Goal: Task Accomplishment & Management: Use online tool/utility

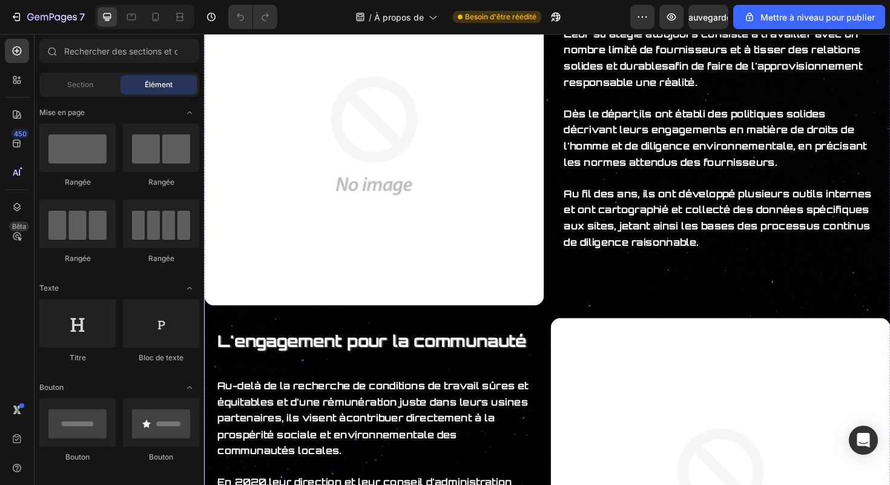
scroll to position [4161, 0]
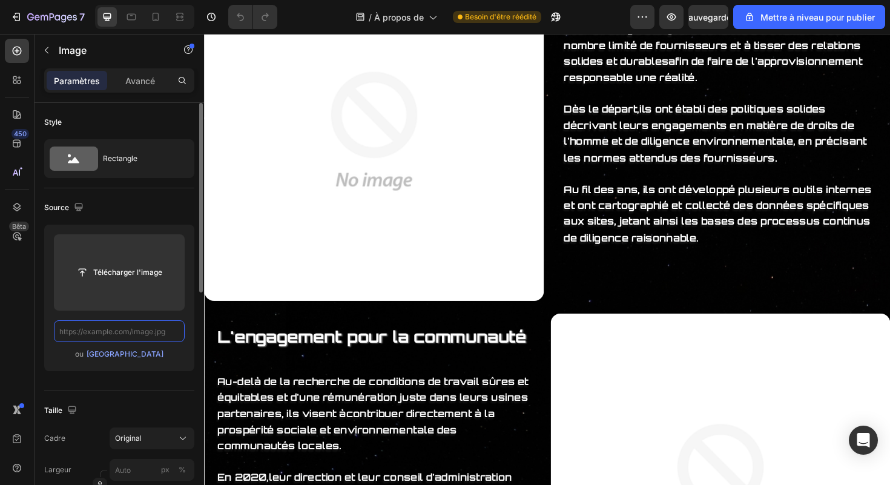
click at [126, 330] on input "text" at bounding box center [119, 331] width 131 height 22
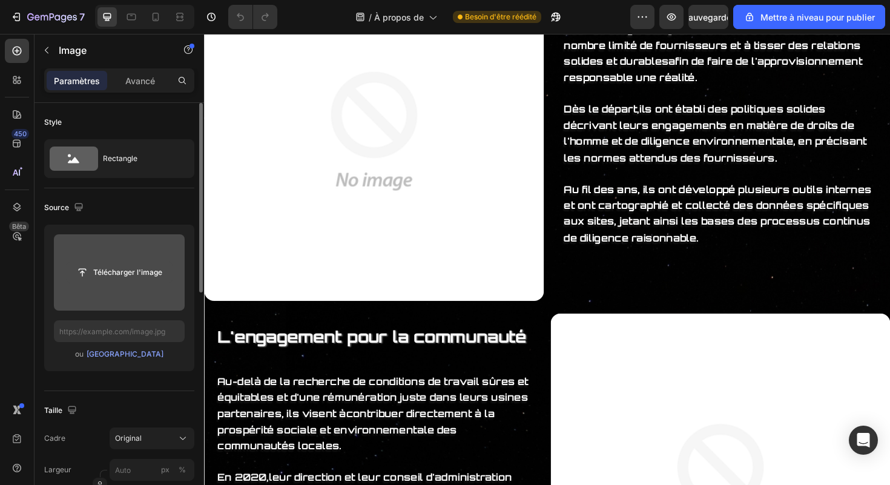
click at [131, 270] on input "file" at bounding box center [119, 272] width 105 height 21
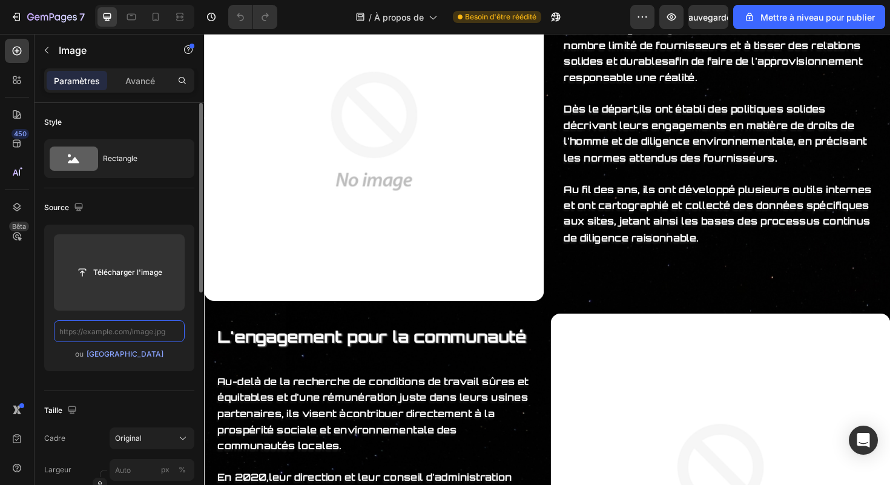
click at [132, 337] on input "text" at bounding box center [119, 331] width 131 height 22
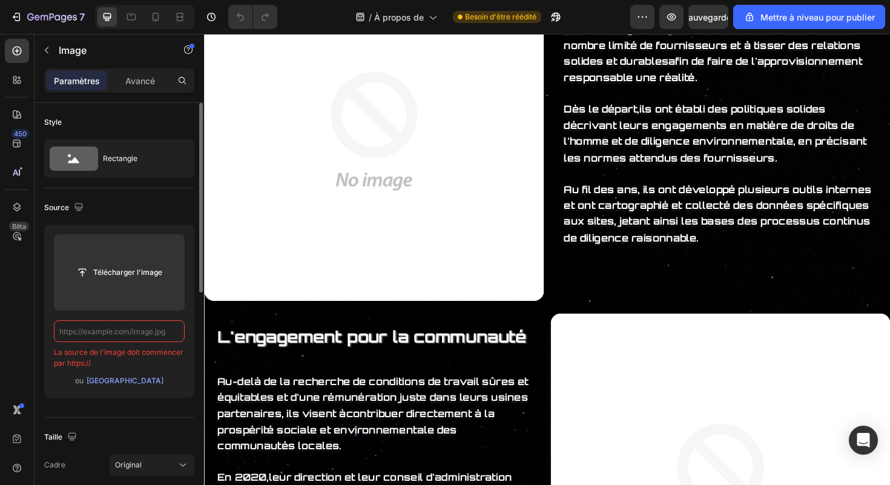
click at [147, 329] on input "text" at bounding box center [119, 331] width 131 height 22
paste input "[URL][DOMAIN_NAME]"
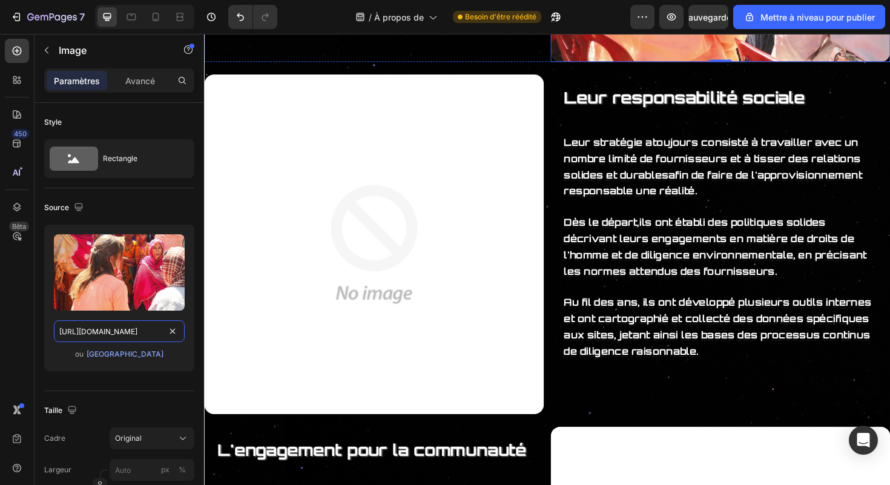
scroll to position [4019, 0]
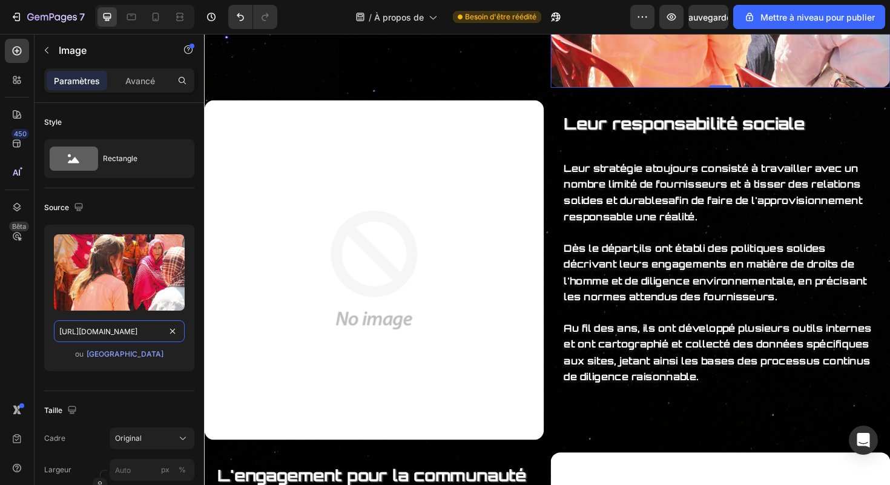
type input "[URL][DOMAIN_NAME]"
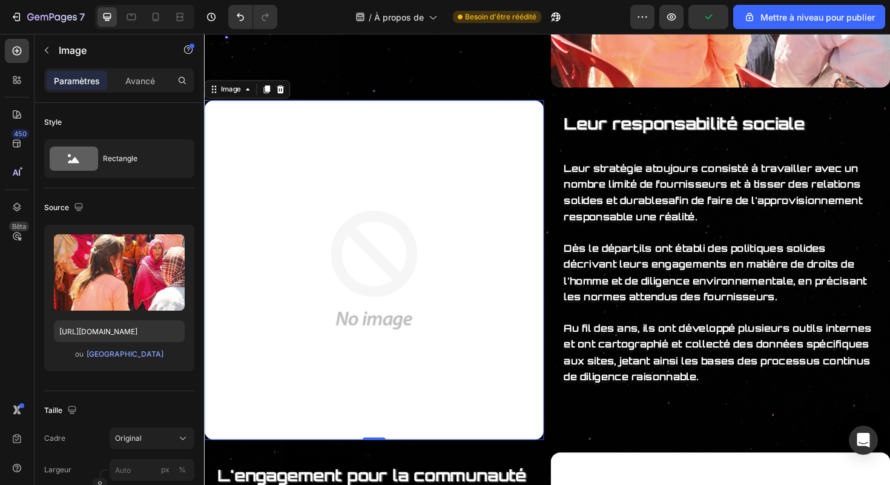
click at [409, 361] on img at bounding box center [383, 283] width 359 height 359
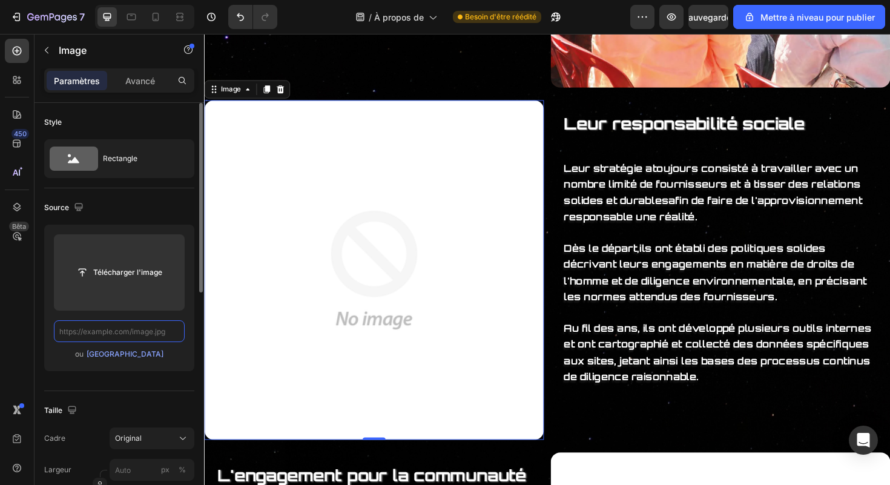
click at [145, 322] on input "text" at bounding box center [119, 331] width 131 height 22
paste input "[URL][DOMAIN_NAME]"
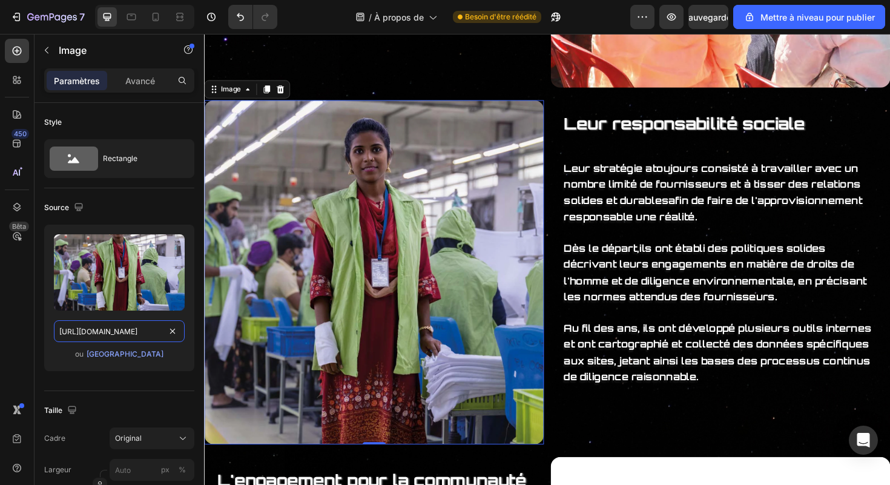
type input "[URL][DOMAIN_NAME]"
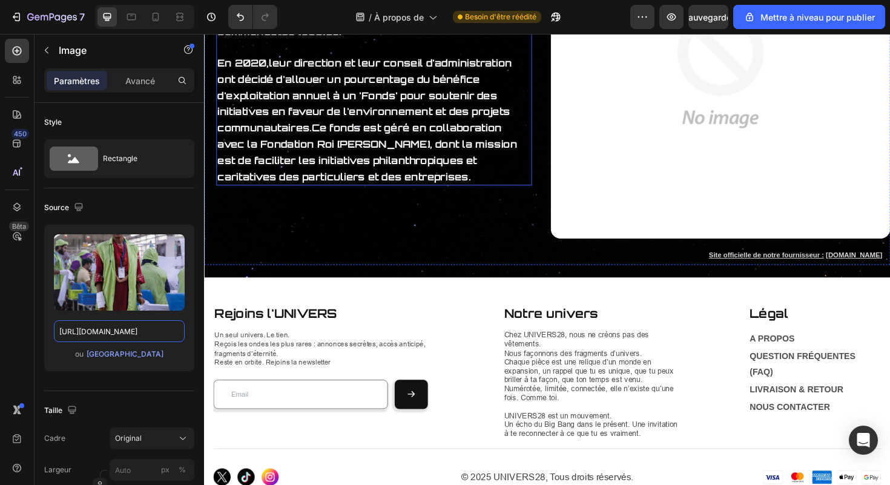
scroll to position [4612, 0]
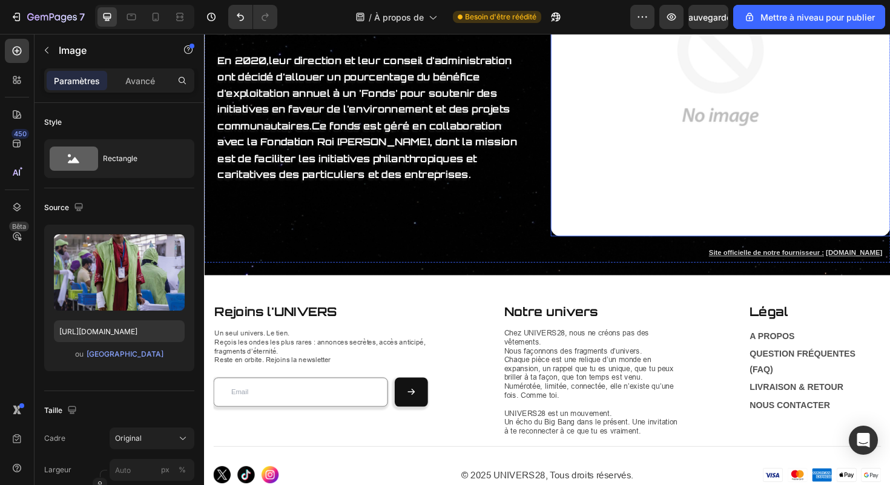
click at [605, 240] on img at bounding box center [750, 68] width 359 height 359
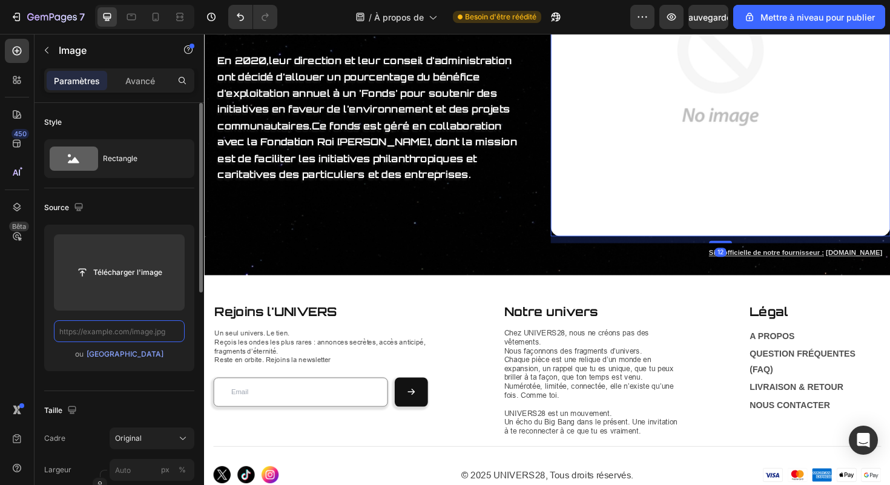
click at [114, 335] on input "text" at bounding box center [119, 331] width 131 height 22
paste input "[URL][DOMAIN_NAME]"
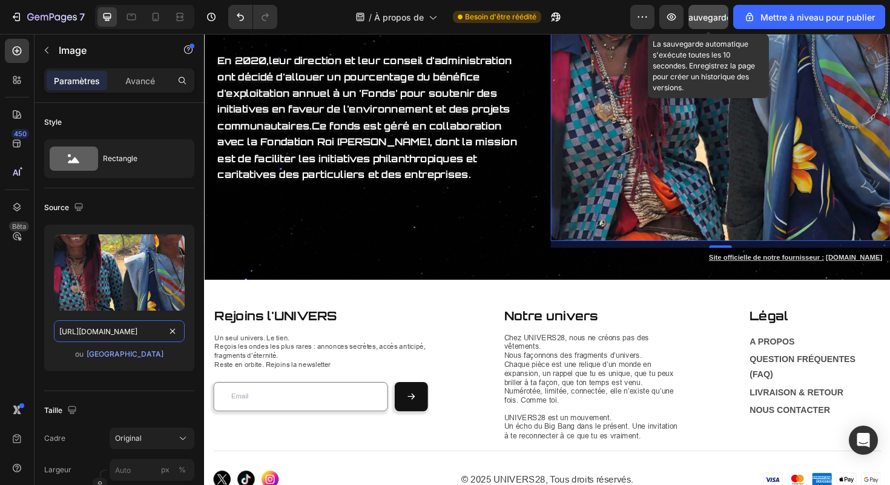
type input "[URL][DOMAIN_NAME]"
click at [710, 17] on font "Sauvegarder" at bounding box center [708, 17] width 51 height 10
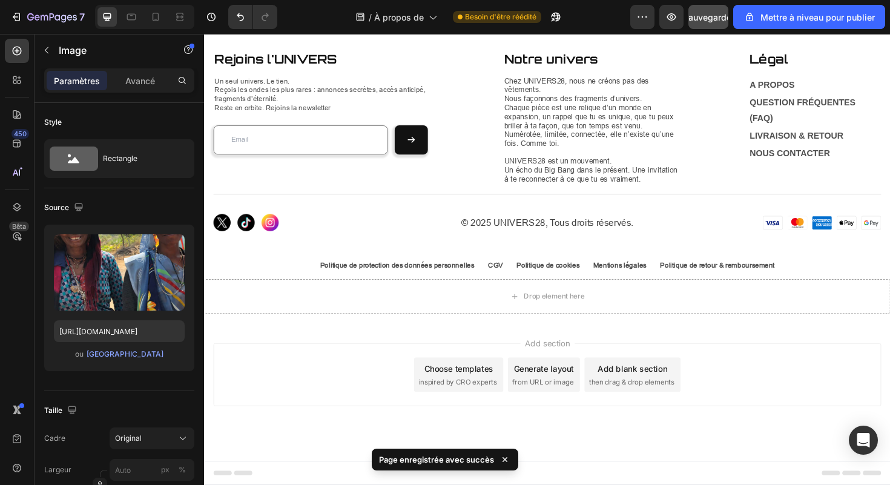
scroll to position [4904, 0]
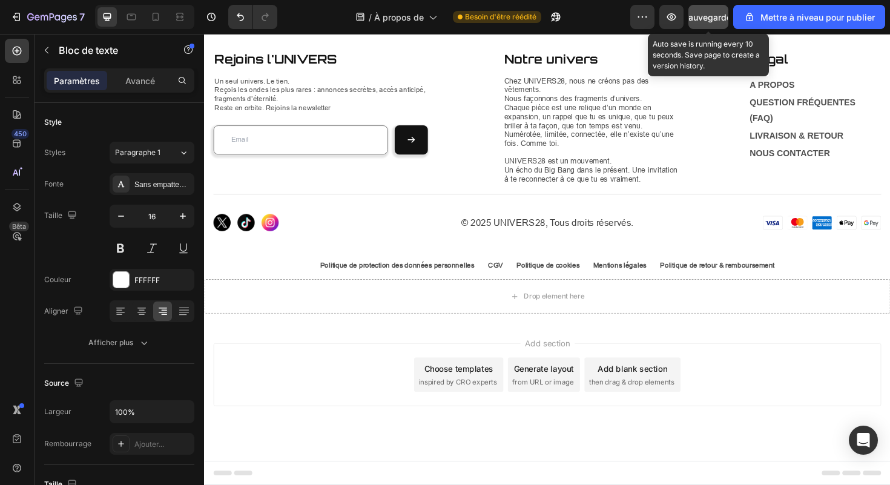
click at [713, 18] on font "Sauvegarder" at bounding box center [708, 17] width 51 height 10
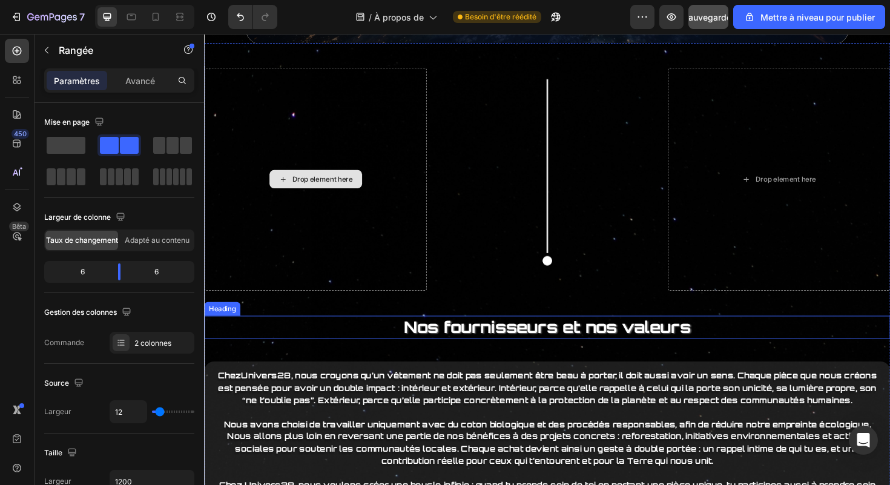
scroll to position [3327, 0]
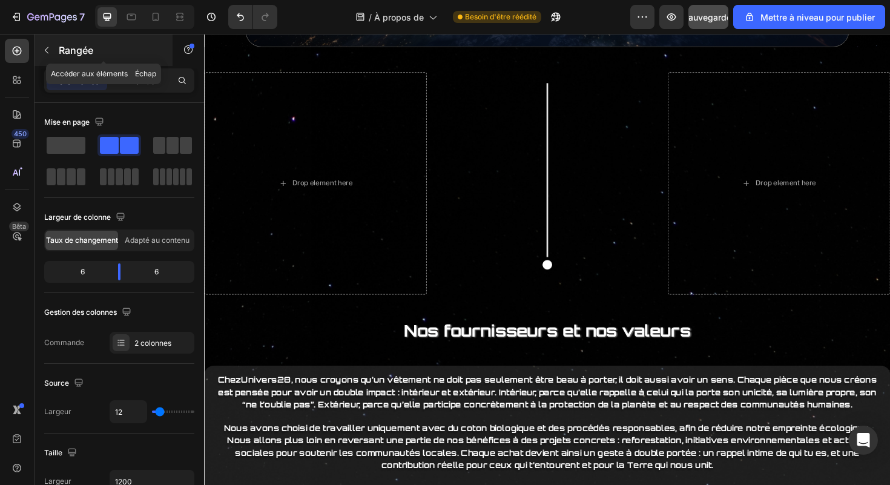
click at [96, 57] on p "Rangée" at bounding box center [110, 50] width 103 height 15
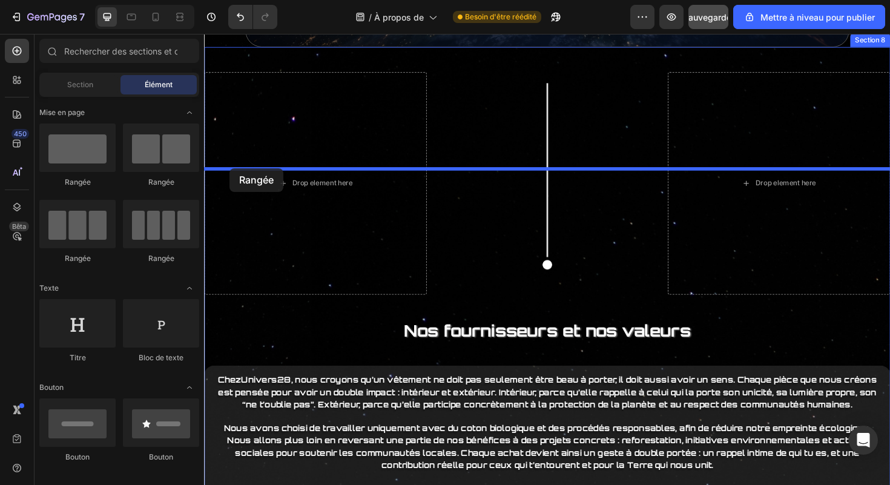
drag, startPoint x: 302, startPoint y: 172, endPoint x: 231, endPoint y: 176, distance: 70.9
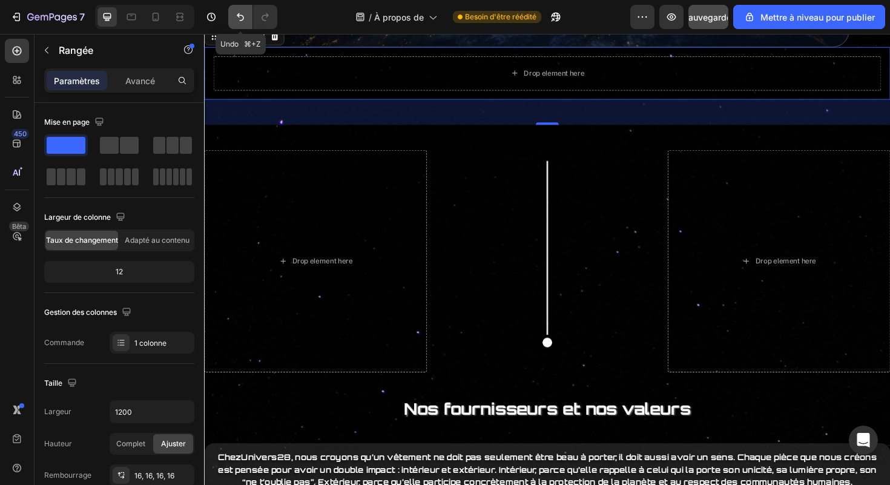
click at [242, 20] on icon "Annuler/Rétablir" at bounding box center [240, 17] width 7 height 8
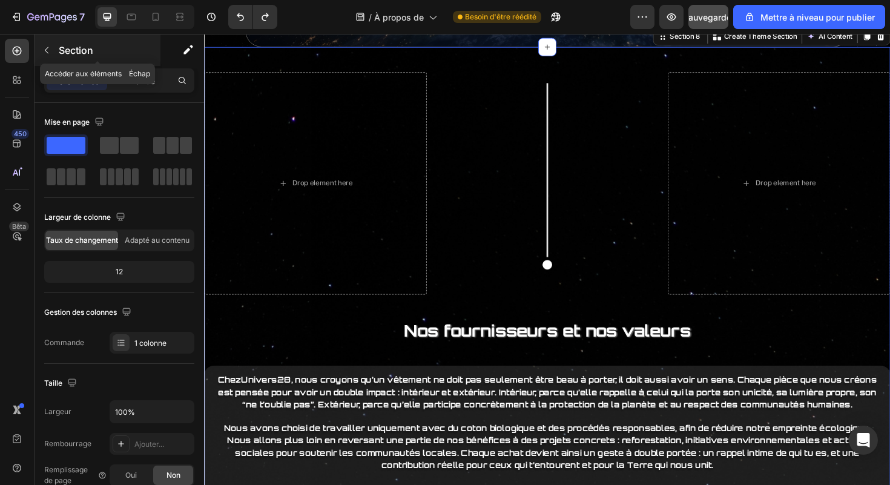
click at [84, 48] on font "Section" at bounding box center [76, 50] width 34 height 12
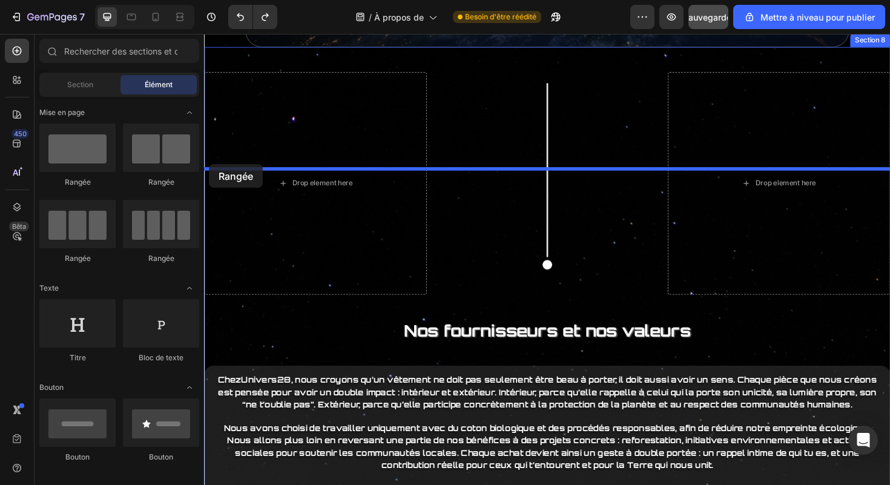
drag, startPoint x: 281, startPoint y: 170, endPoint x: 209, endPoint y: 172, distance: 72.0
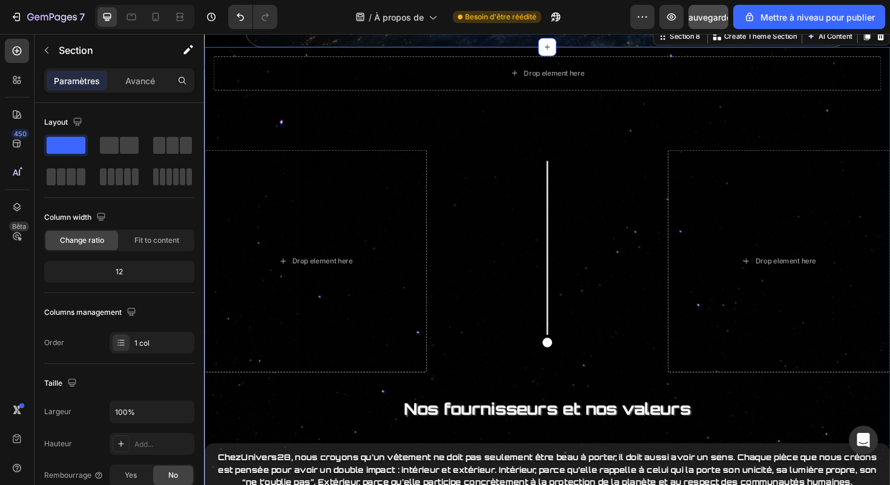
click at [240, 20] on icon "Annuler/Rétablir" at bounding box center [240, 17] width 7 height 8
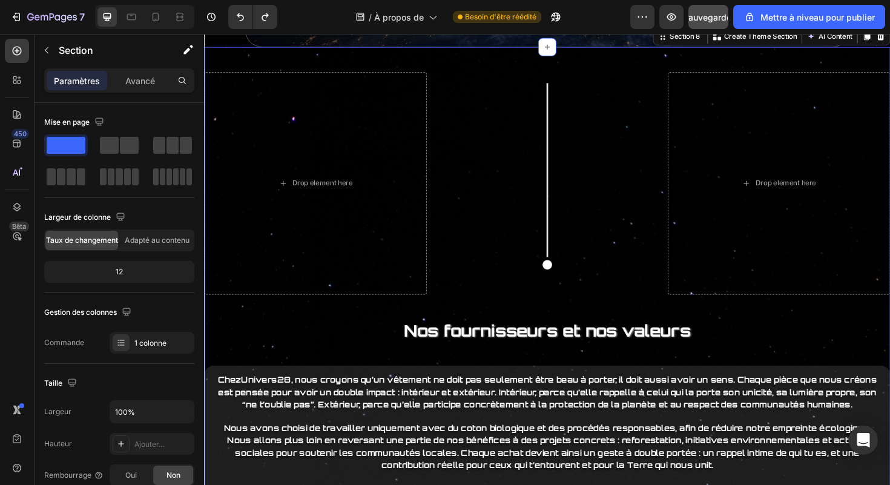
click at [143, 74] on p "Avancé" at bounding box center [140, 80] width 30 height 13
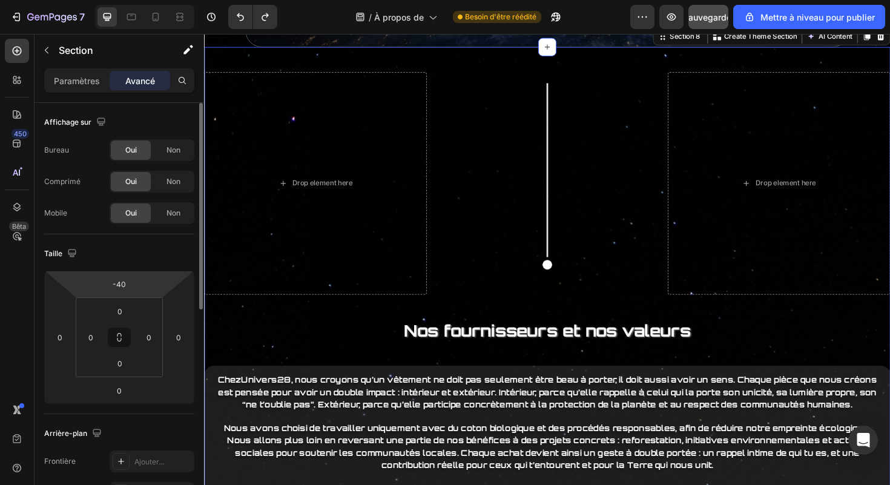
click at [139, 0] on html "7 / À propos de Besoin d'être réédité Aperçu Sauvegarder Mettre à niveau pour p…" at bounding box center [445, 0] width 890 height 0
type input "0"
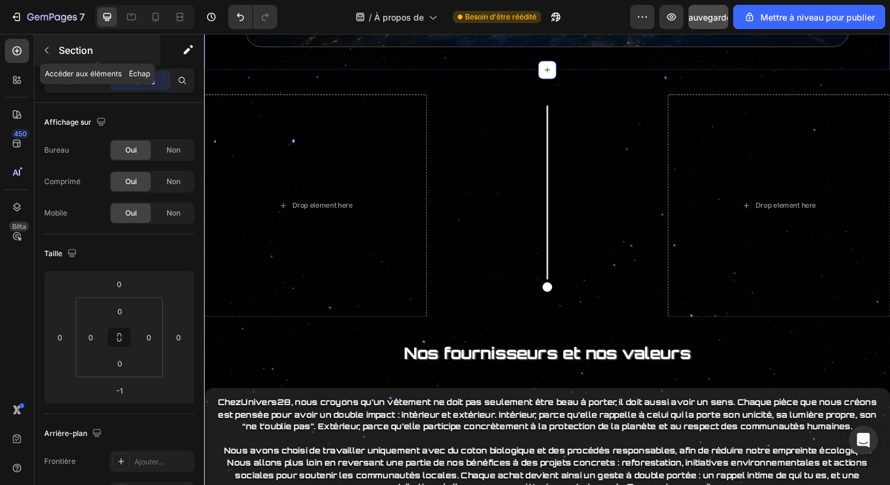
click at [97, 51] on p "Section" at bounding box center [108, 50] width 99 height 15
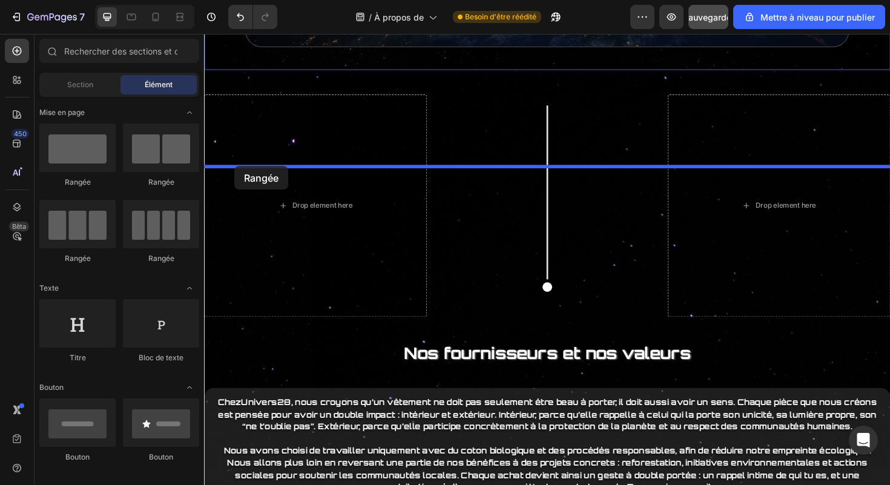
drag, startPoint x: 291, startPoint y: 184, endPoint x: 236, endPoint y: 174, distance: 56.0
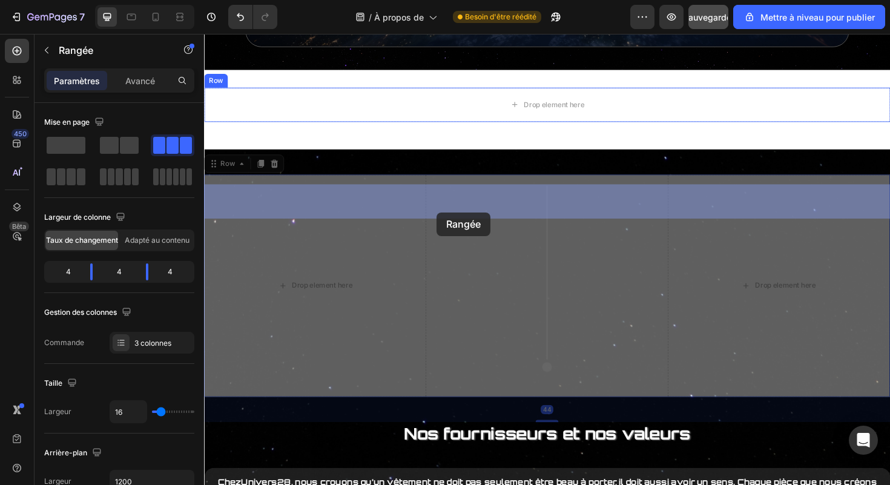
drag, startPoint x: 444, startPoint y: 304, endPoint x: 450, endPoint y: 221, distance: 83.1
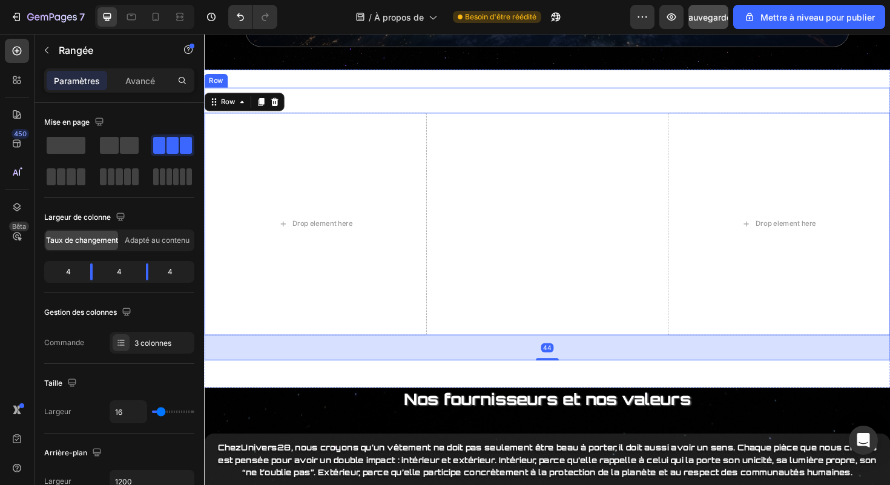
click at [456, 197] on div "Drop element here Image Drop element here Row 44" at bounding box center [567, 235] width 726 height 289
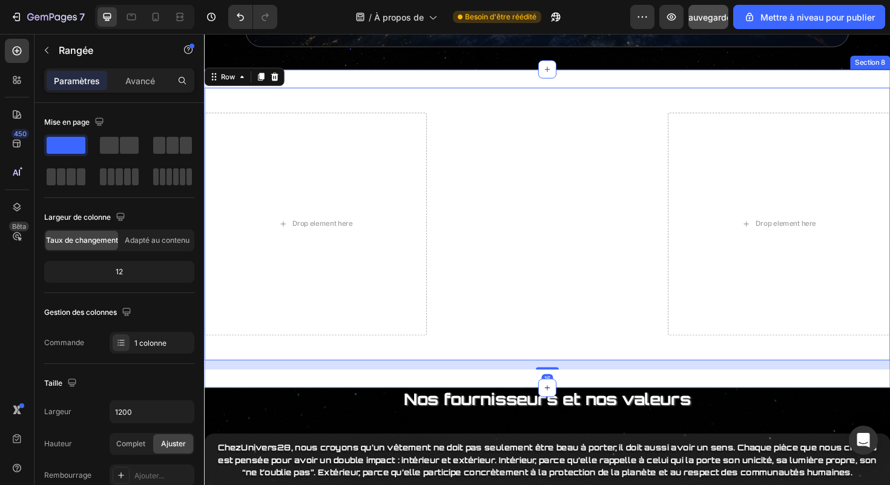
click at [466, 176] on div "Drop element here Image Drop element here Row Row 16 Section 8" at bounding box center [567, 239] width 726 height 337
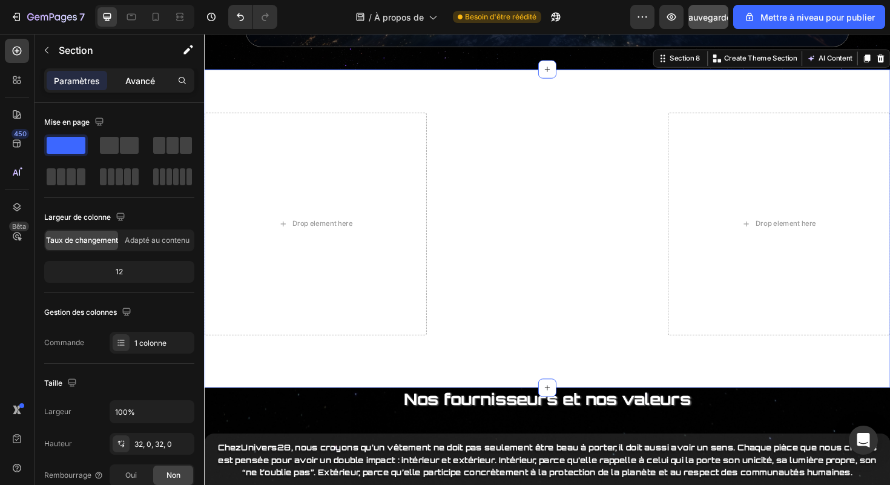
click at [147, 77] on font "Avancé" at bounding box center [140, 81] width 30 height 10
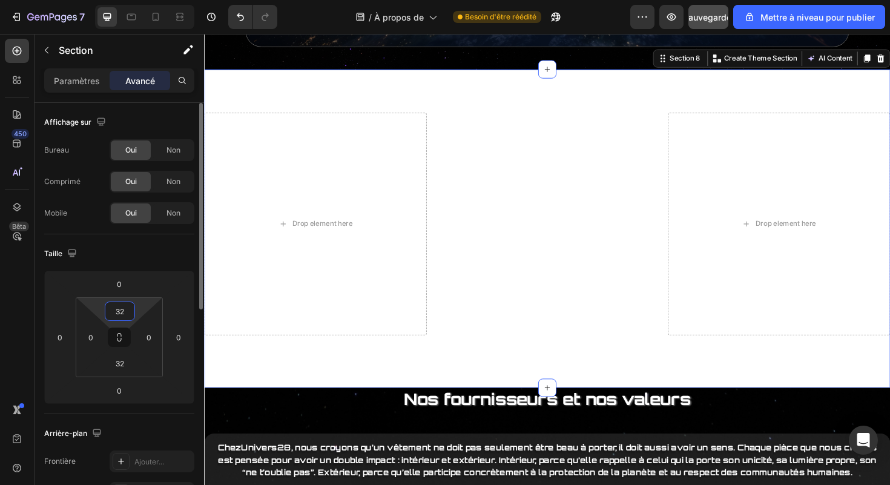
click at [126, 313] on input "32" at bounding box center [120, 311] width 24 height 18
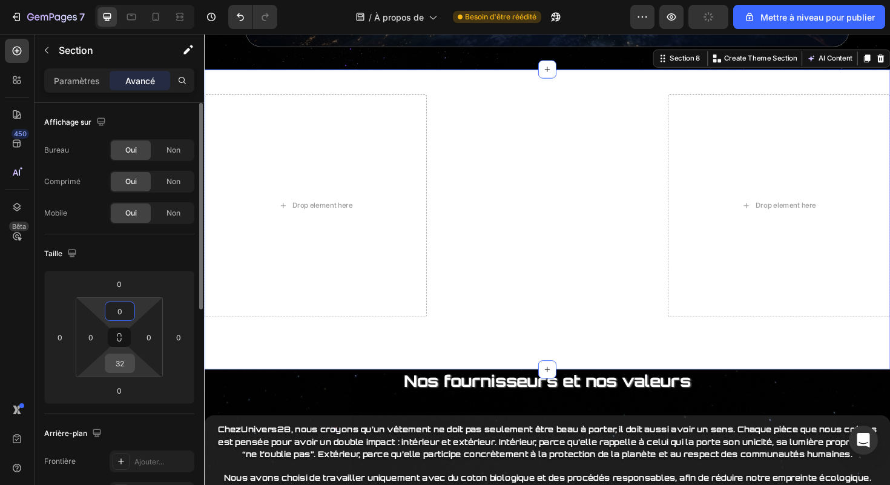
type input "0"
click at [126, 366] on input "32" at bounding box center [120, 363] width 24 height 18
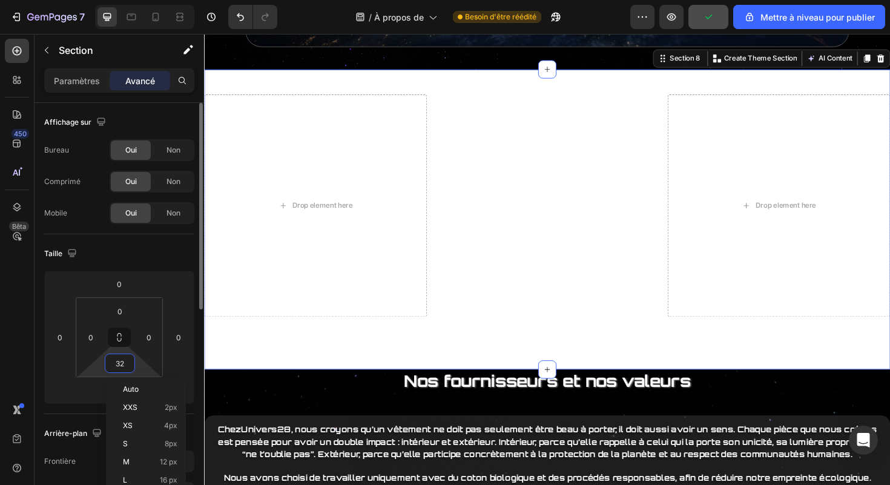
type input "0"
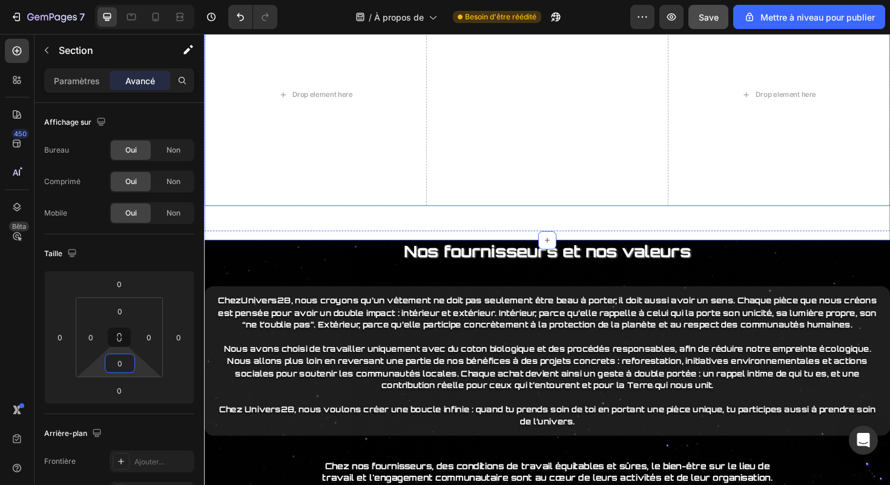
scroll to position [3584, 0]
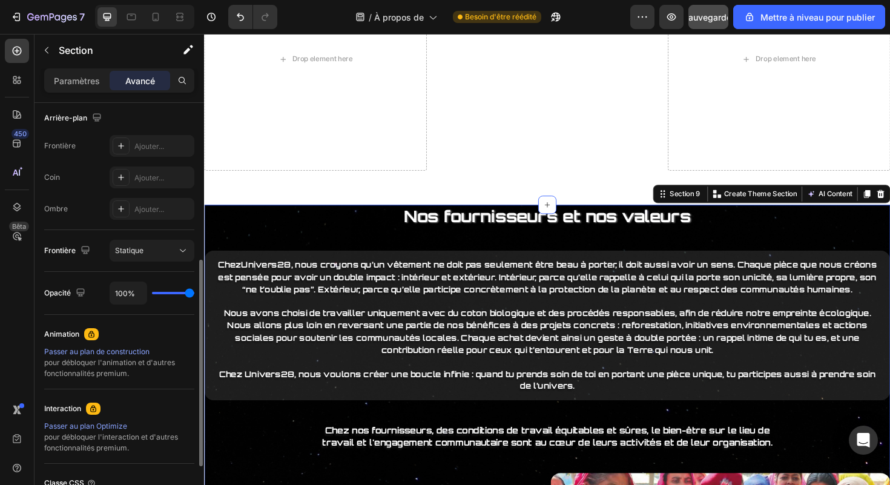
scroll to position [317, 0]
click at [93, 87] on p "Paramètres" at bounding box center [77, 80] width 46 height 13
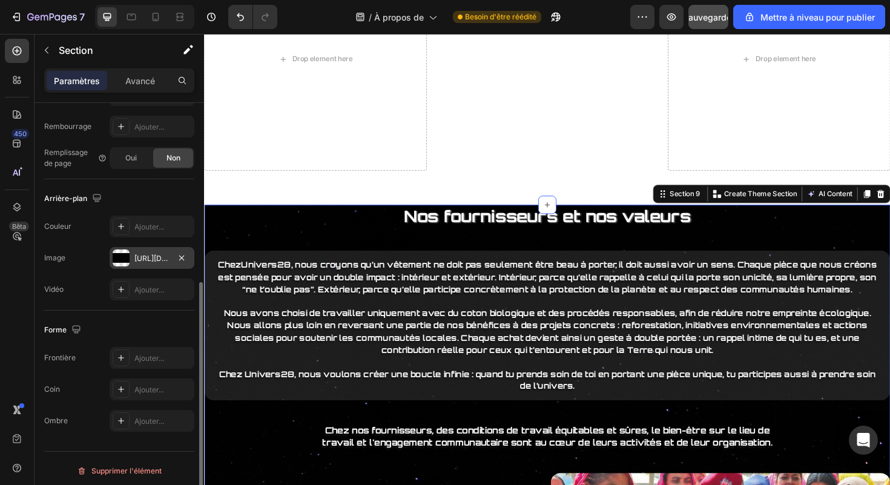
click at [153, 251] on div "[URL][DOMAIN_NAME]" at bounding box center [152, 258] width 85 height 22
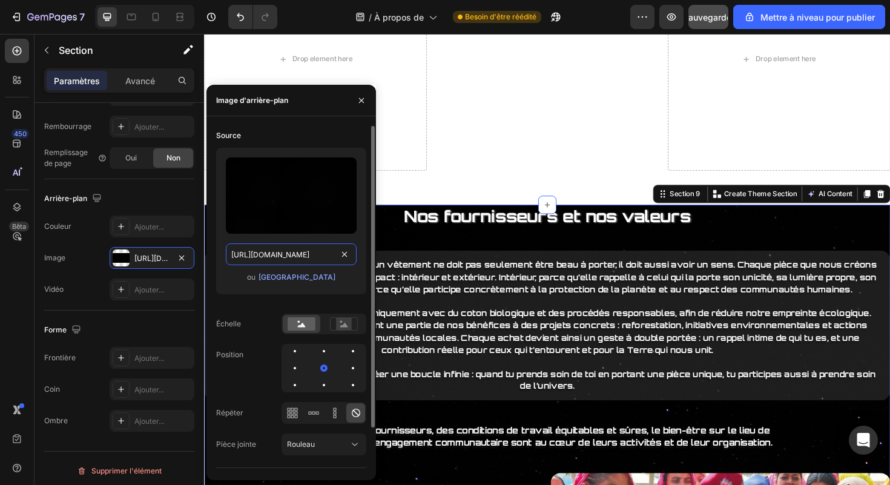
click at [261, 252] on input "[URL][DOMAIN_NAME]" at bounding box center [291, 254] width 131 height 22
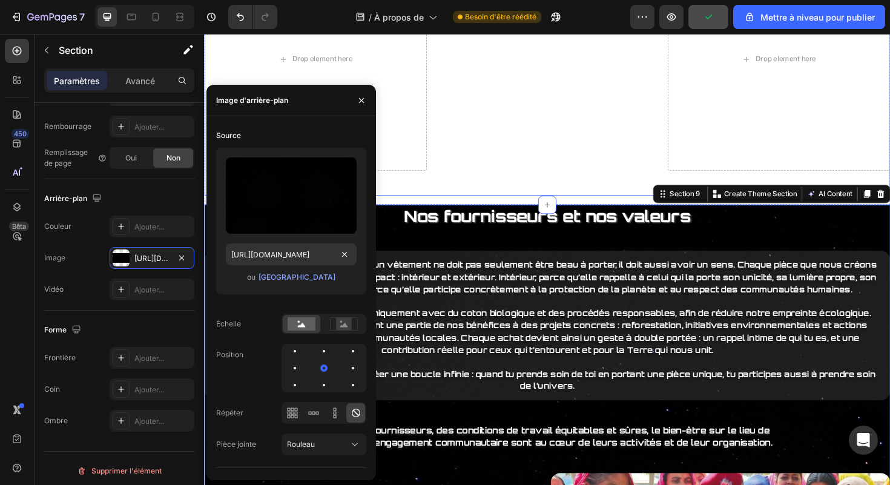
click at [566, 191] on div "Drop element here Image Drop element here Row" at bounding box center [567, 60] width 726 height 289
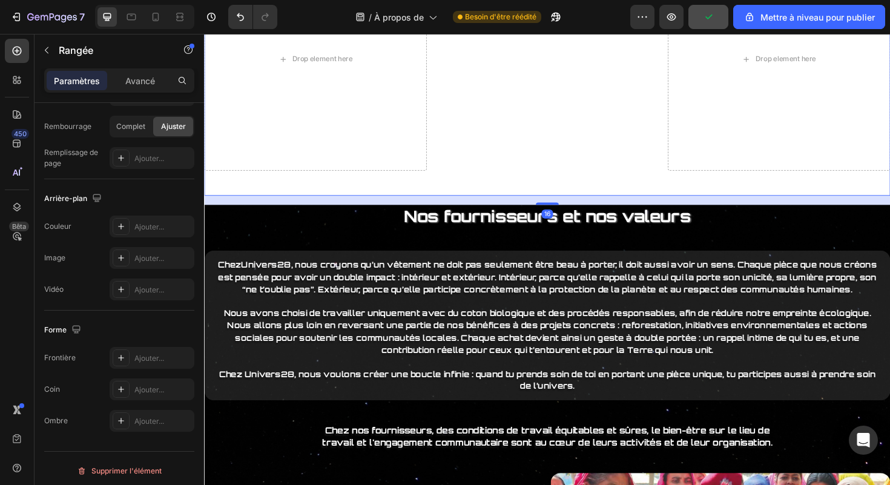
scroll to position [0, 0]
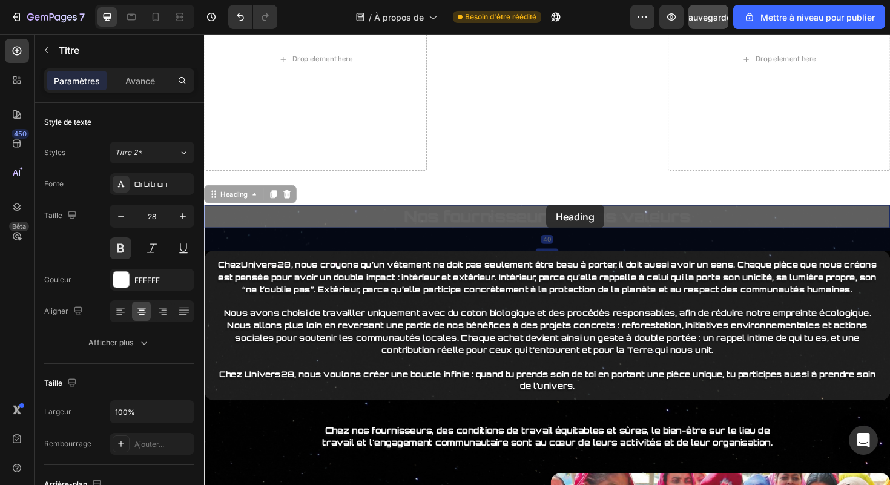
drag, startPoint x: 566, startPoint y: 215, endPoint x: 566, endPoint y: 194, distance: 21.2
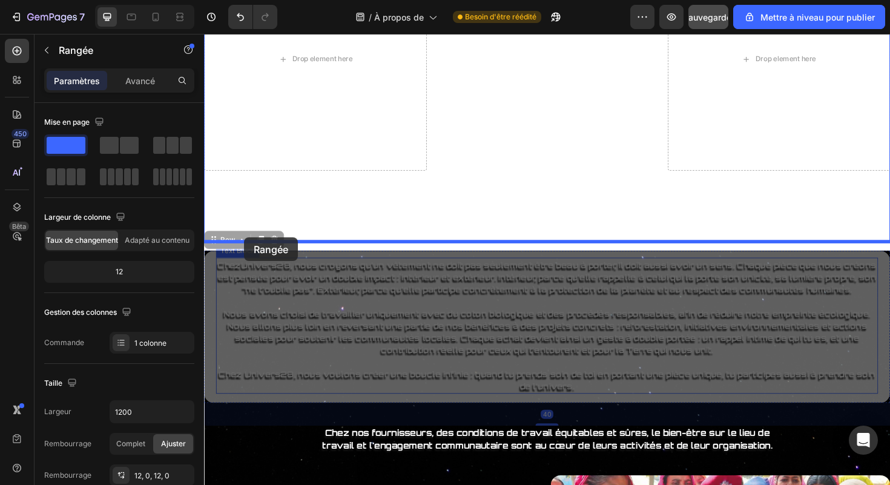
drag, startPoint x: 211, startPoint y: 330, endPoint x: 246, endPoint y: 249, distance: 88.6
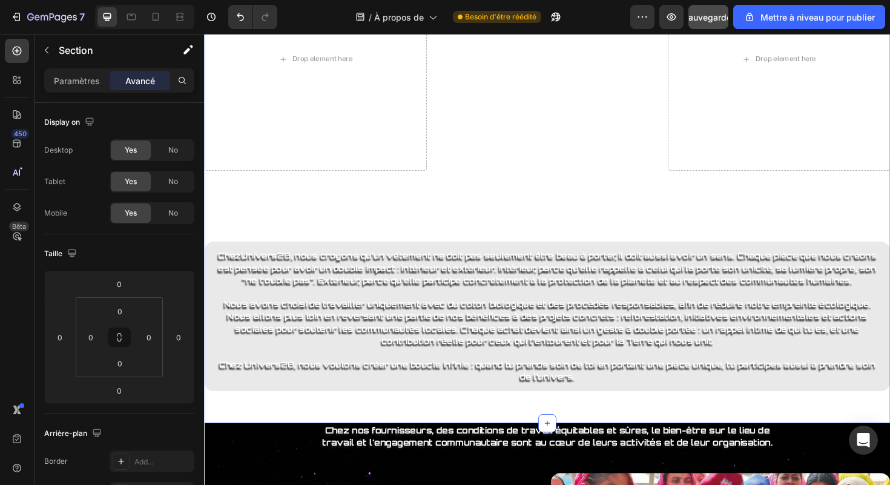
click at [441, 442] on div "Drop element here Image Drop element here Row Nos fournisseurs et nos valeurs H…" at bounding box center [567, 181] width 726 height 530
click at [548, 426] on div "Drop element here Image Drop element here Row Nos fournisseurs et nos valeurs H…" at bounding box center [567, 176] width 726 height 520
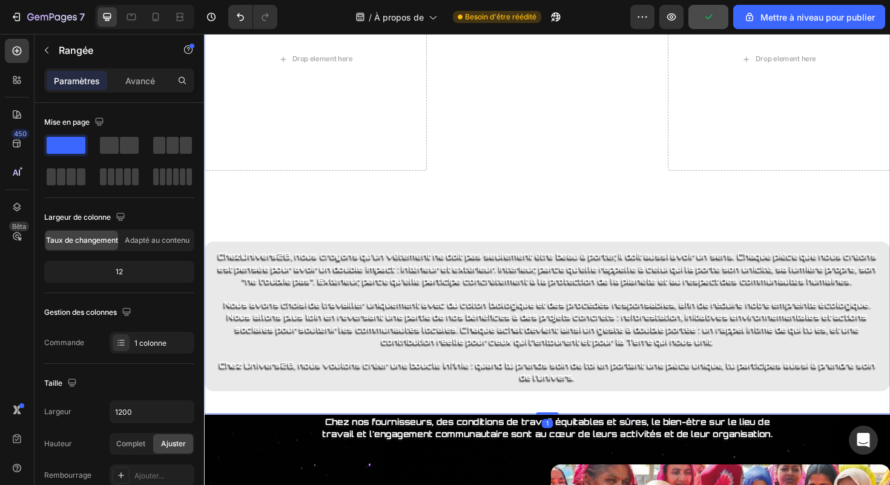
drag, startPoint x: 570, startPoint y: 447, endPoint x: 570, endPoint y: 415, distance: 31.5
click at [570, 415] on div "Drop element here Image Drop element here Row Nos fournisseurs et nos valeurs H…" at bounding box center [567, 176] width 726 height 520
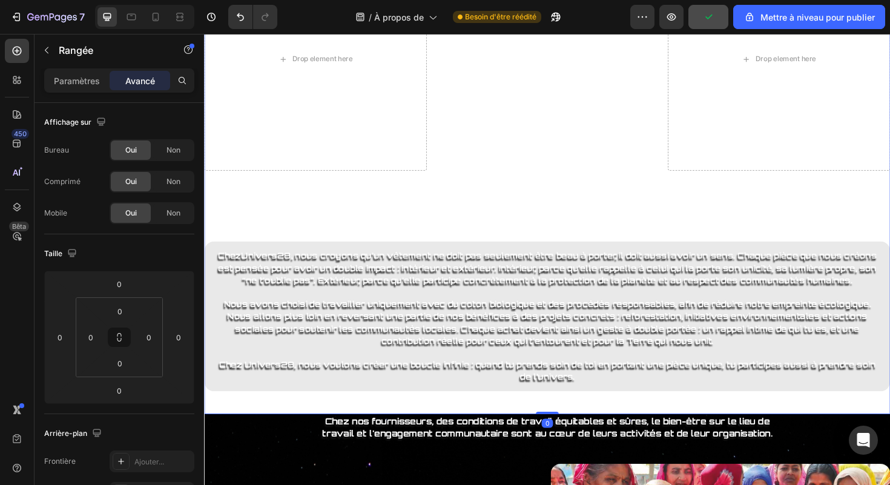
click at [555, 428] on div "Drop element here Image Drop element here Row Nos fournisseurs et nos valeurs H…" at bounding box center [567, 176] width 726 height 520
click at [71, 76] on font "Paramètres" at bounding box center [77, 81] width 46 height 10
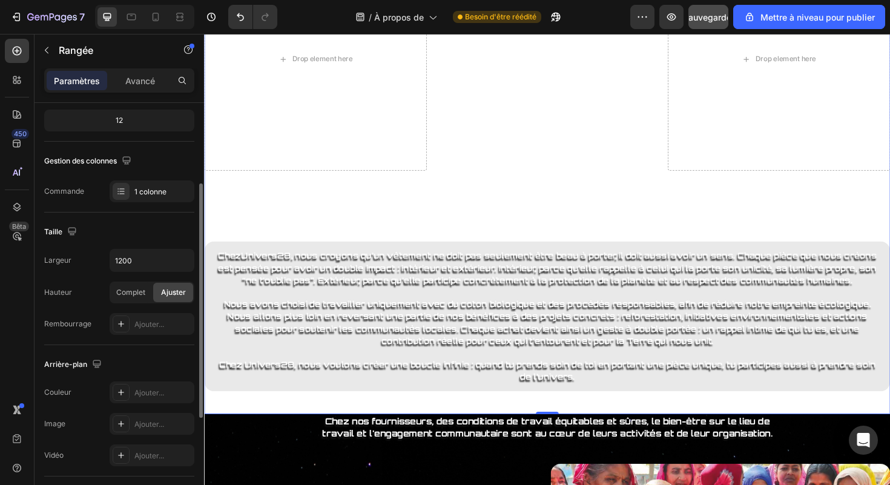
scroll to position [164, 0]
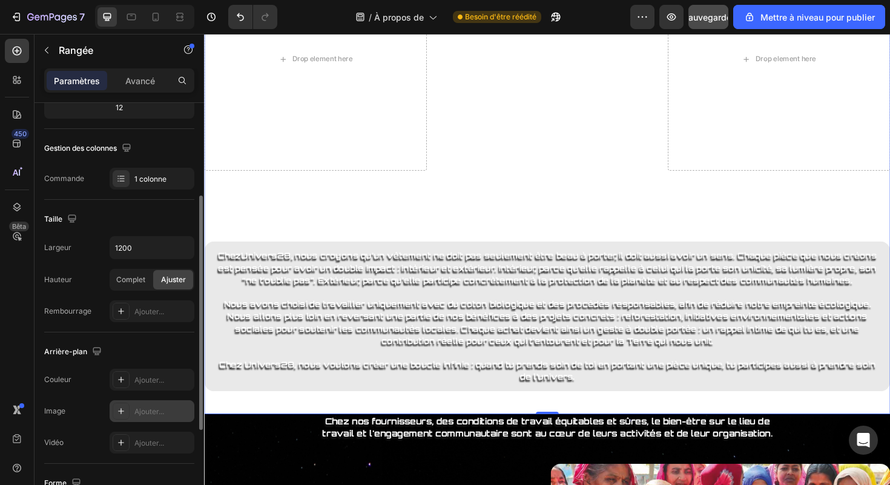
click at [143, 408] on font "Ajouter..." at bounding box center [149, 411] width 30 height 9
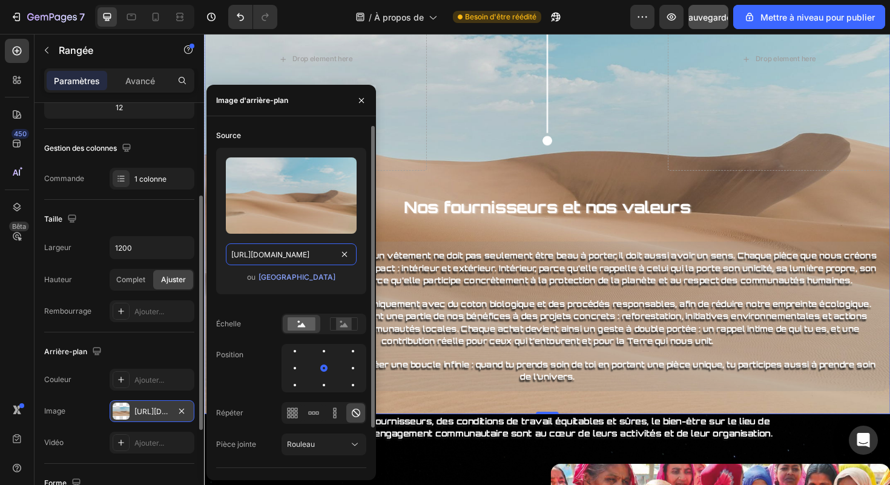
click at [272, 255] on input "[URL][DOMAIN_NAME]" at bounding box center [291, 254] width 131 height 22
paste input "0894/2364/2960/files/[URL][DOMAIN_NAME]"
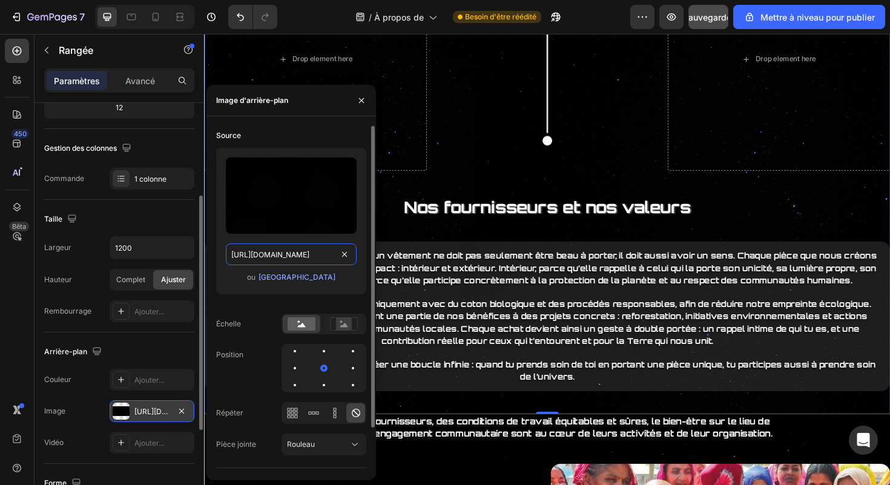
scroll to position [0, 371]
type input "[URL][DOMAIN_NAME]"
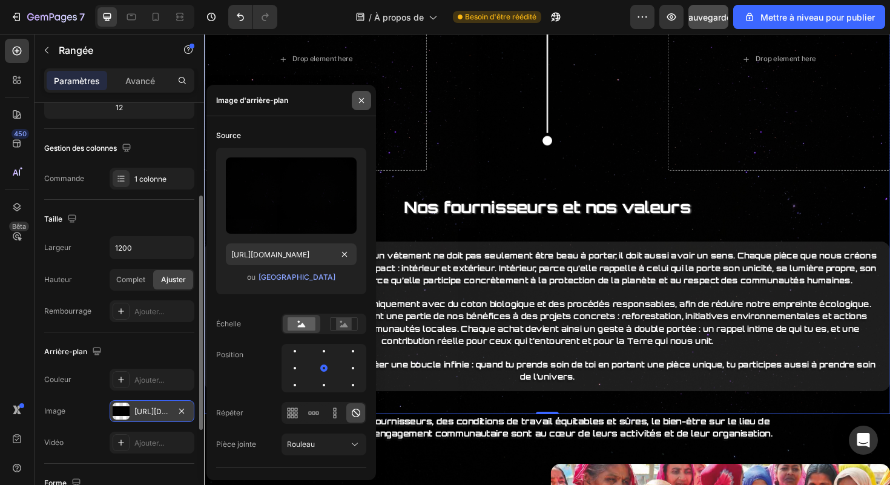
click at [359, 107] on button "button" at bounding box center [361, 100] width 19 height 19
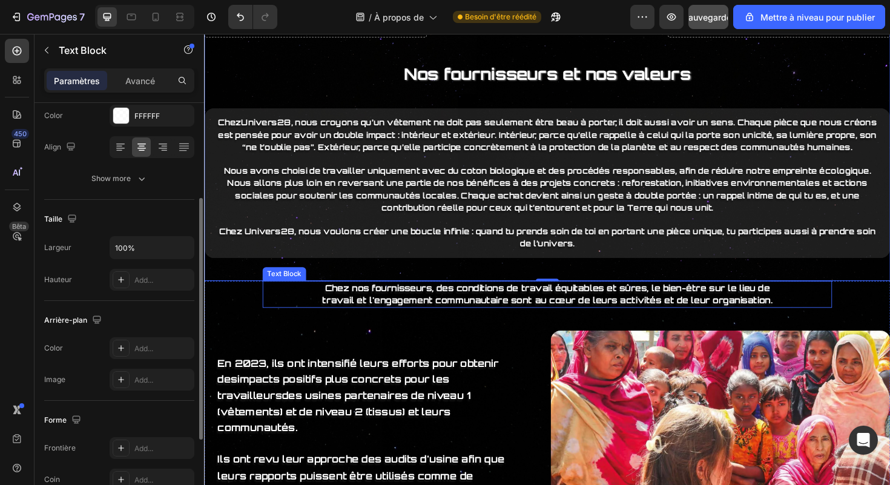
scroll to position [0, 0]
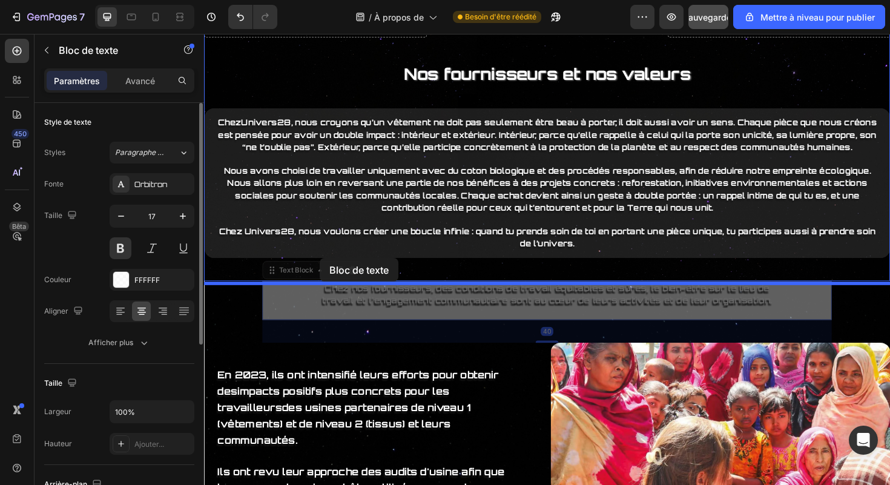
drag, startPoint x: 308, startPoint y: 323, endPoint x: 326, endPoint y: 271, distance: 55.1
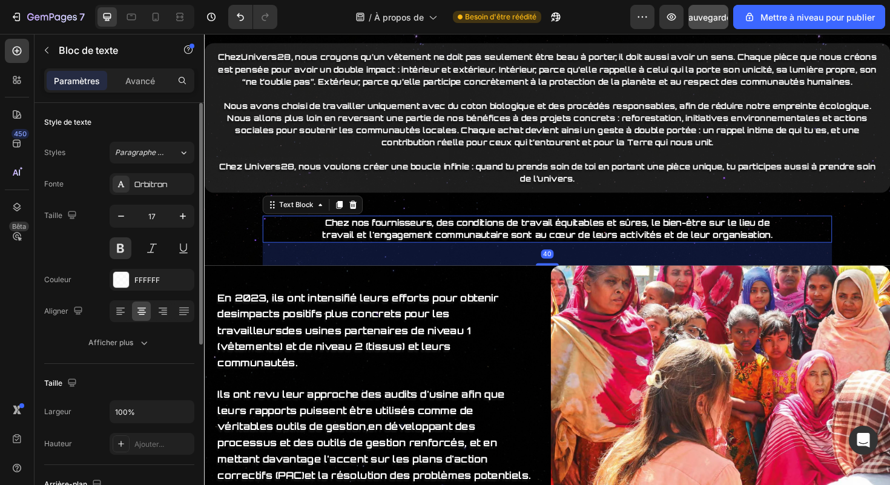
scroll to position [3796, 0]
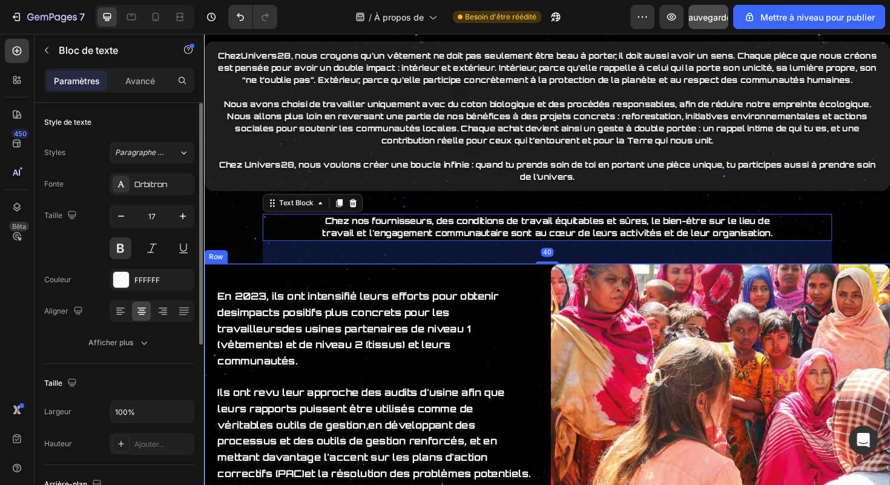
click at [480, 309] on div "En 2023, ils ont intensifié leurs efforts pour obtenir des impacts positifs plu…" at bounding box center [383, 459] width 359 height 364
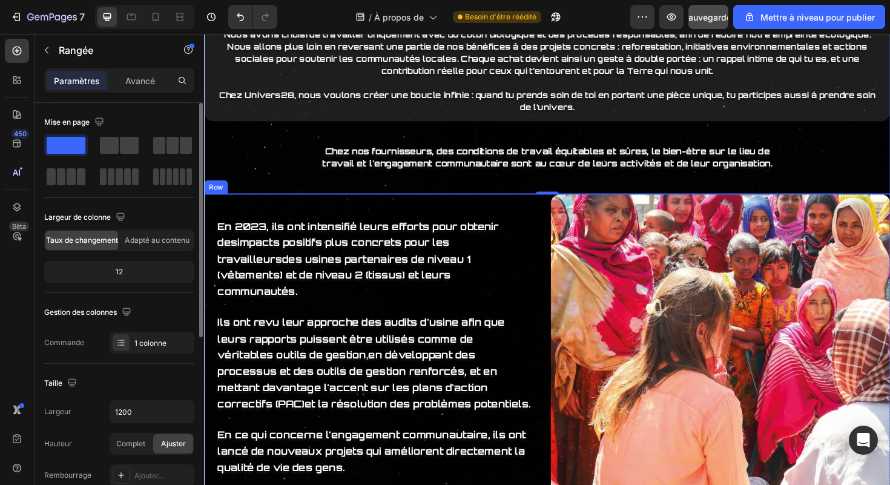
scroll to position [3890, 0]
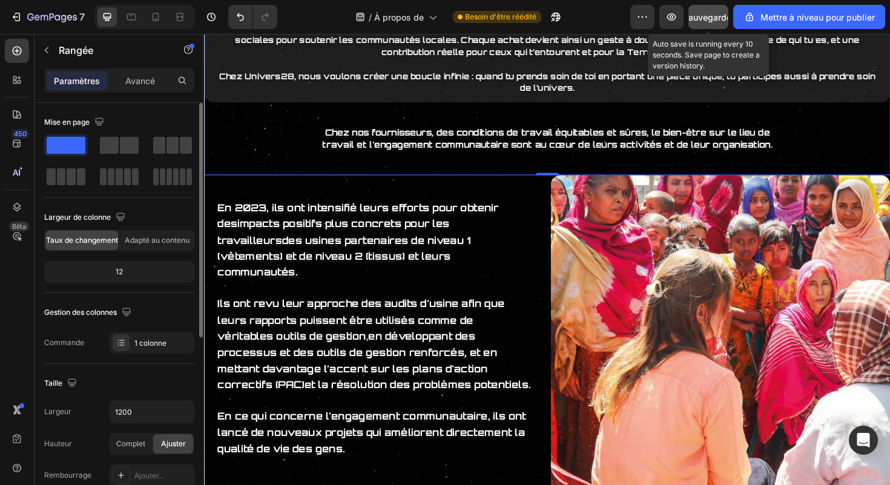
click at [710, 18] on font "Sauvegarder" at bounding box center [708, 17] width 51 height 10
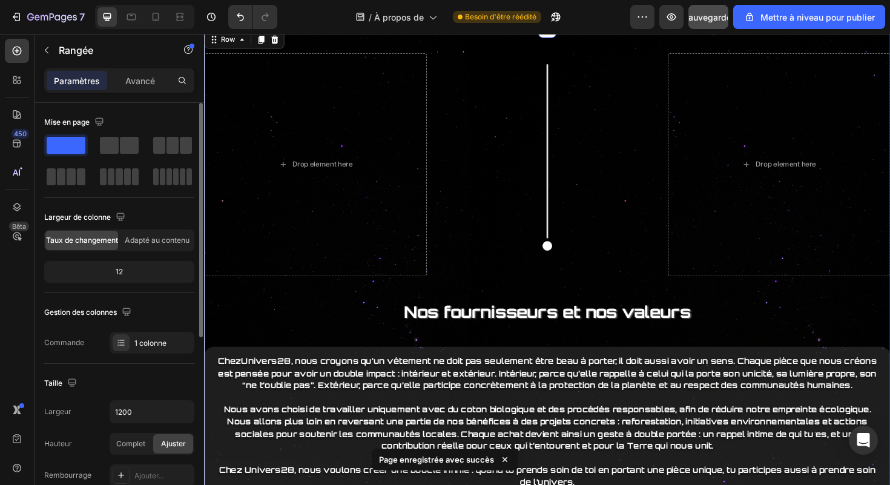
scroll to position [3367, 0]
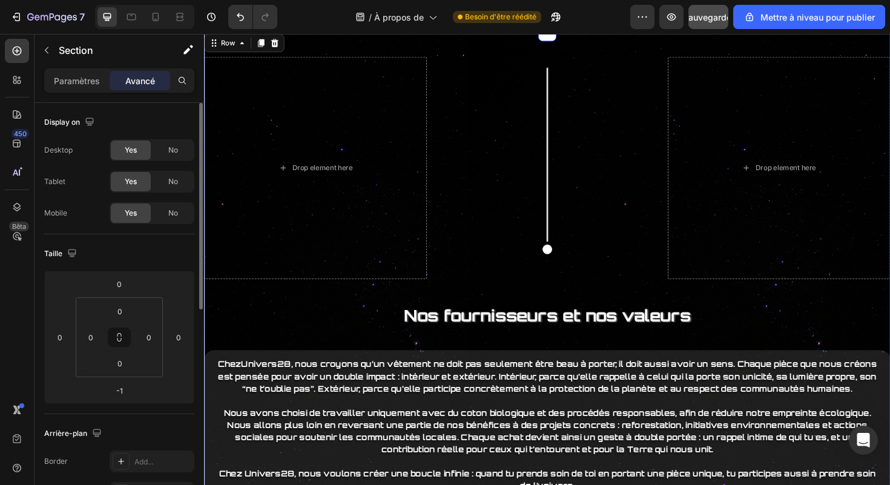
click at [364, 136] on div "Drop element here Image Drop element here Row Nos fournisseurs et nos valeurs H…" at bounding box center [567, 317] width 726 height 573
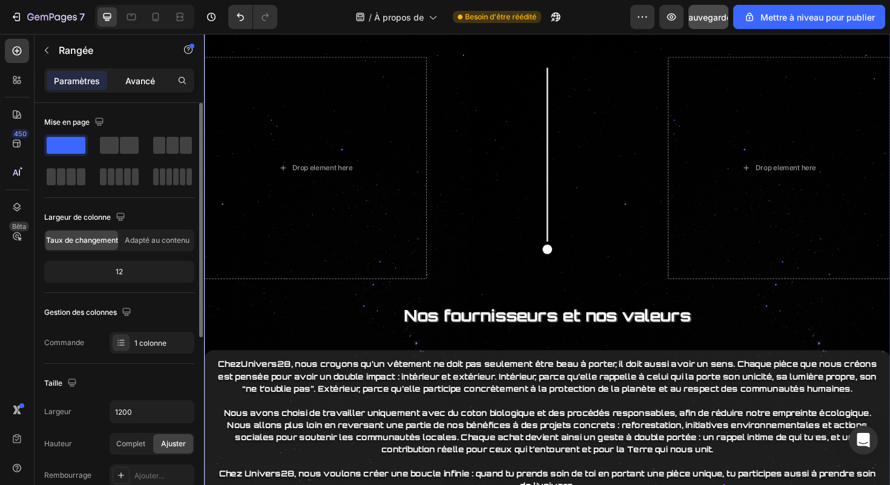
click at [142, 85] on font "Avancé" at bounding box center [140, 81] width 30 height 10
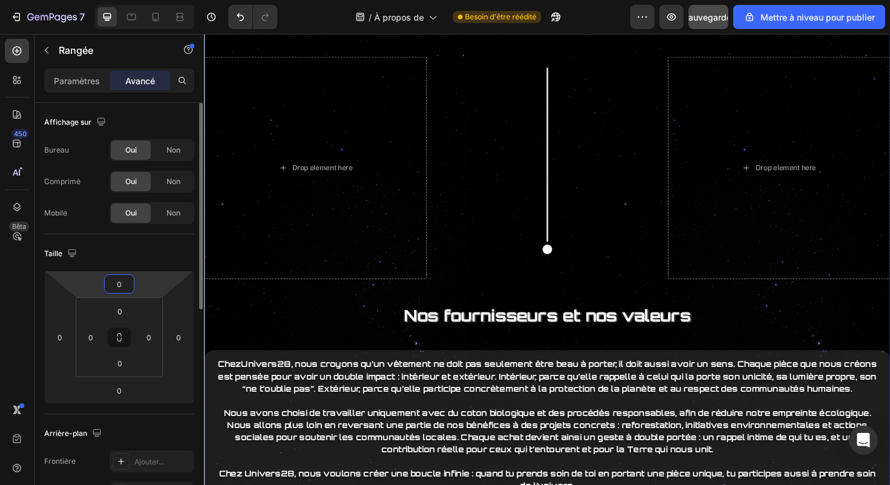
click at [126, 0] on html "7 / À propos de Besoin d'être réédité Aperçu Sauvegarder Mettre à niveau pour p…" at bounding box center [445, 0] width 890 height 0
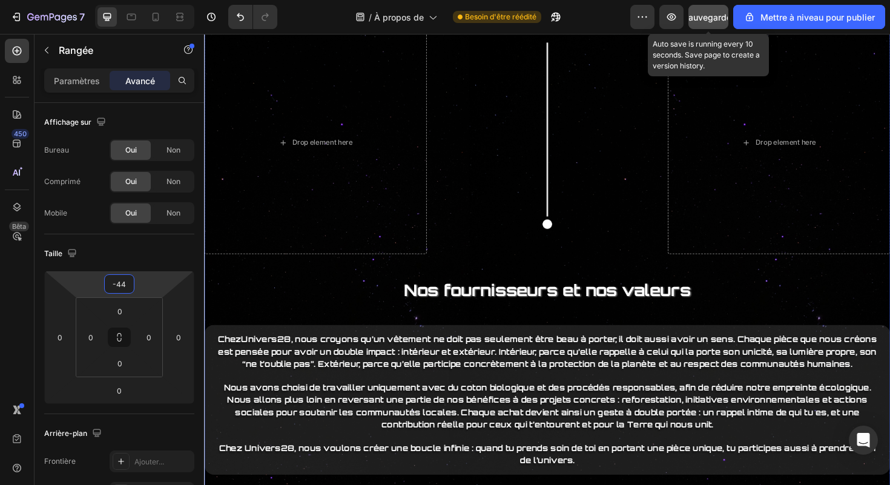
type input "-44"
click at [717, 15] on font "Sauvegarder" at bounding box center [708, 17] width 51 height 10
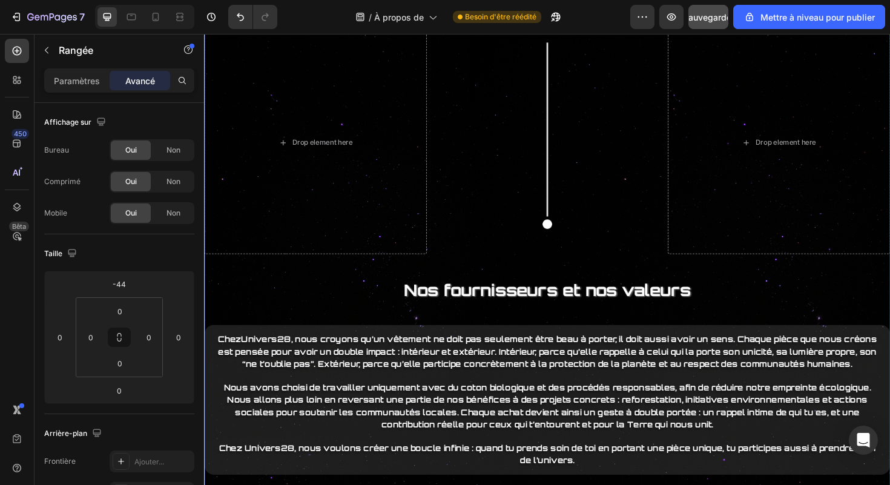
click at [427, 117] on div "Drop element here Image Drop element here Row Nos fournisseurs et nos valeurs H…" at bounding box center [567, 291] width 726 height 573
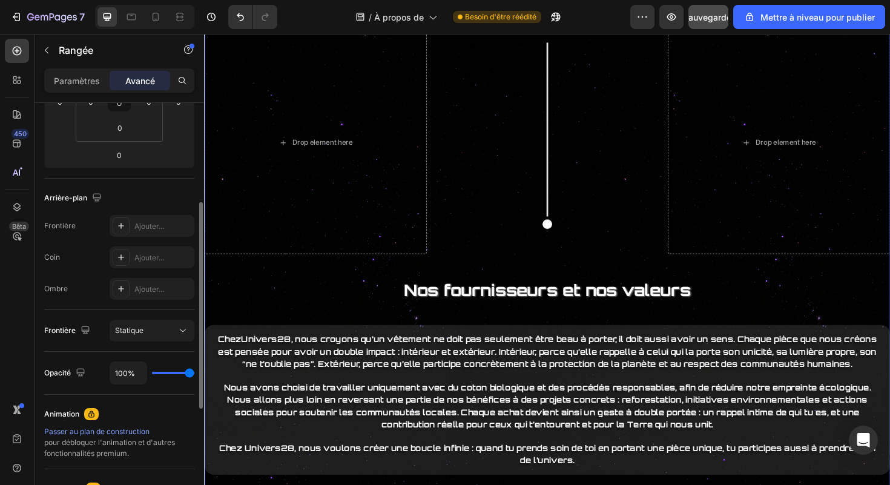
scroll to position [241, 0]
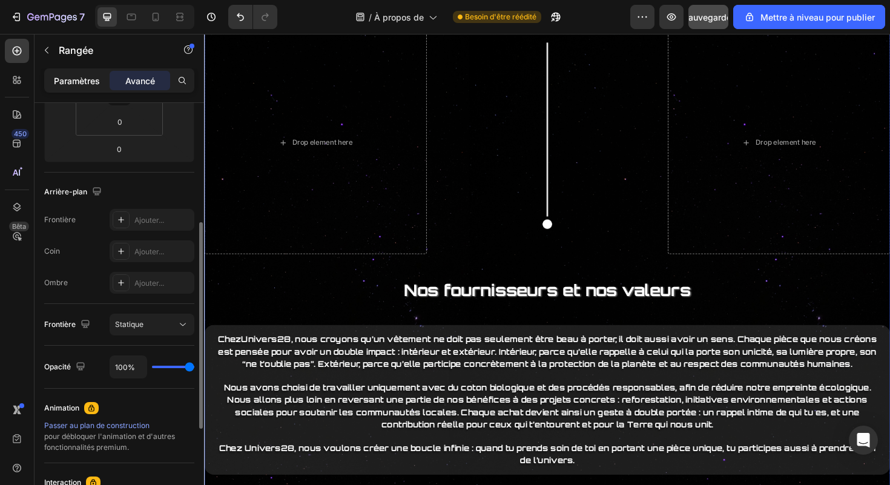
click at [90, 73] on div "Paramètres" at bounding box center [77, 80] width 61 height 19
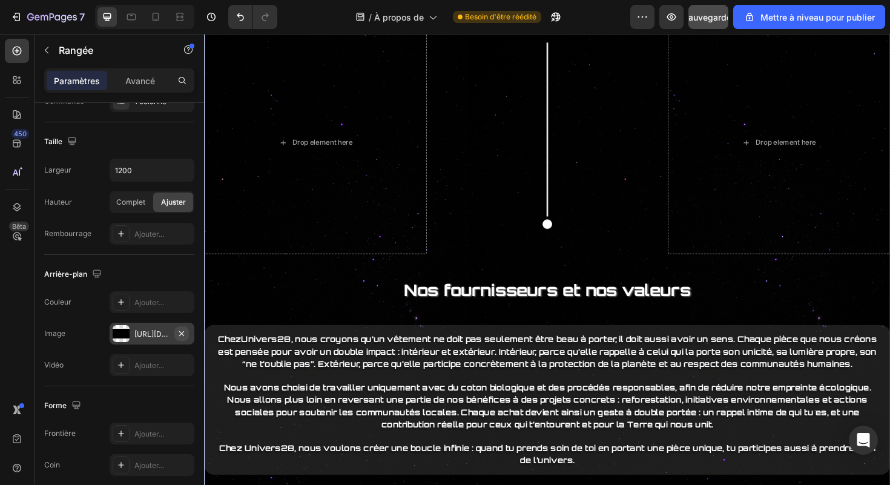
click at [185, 335] on icon "button" at bounding box center [182, 334] width 10 height 10
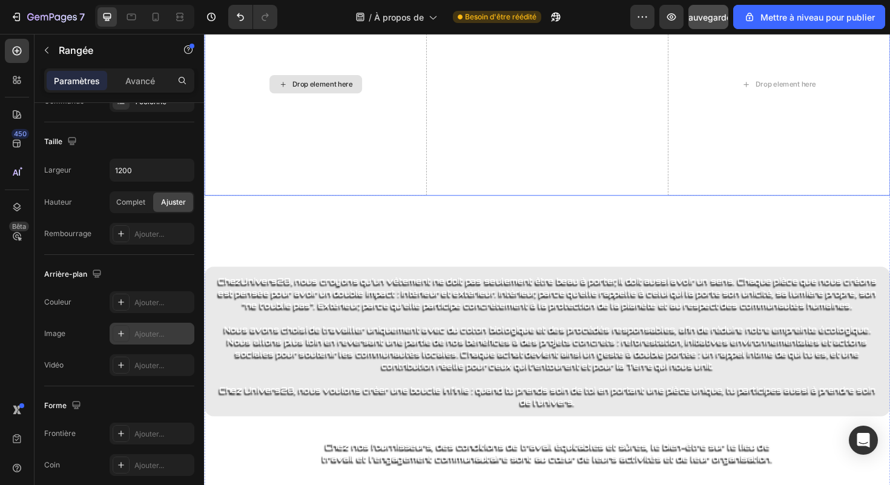
scroll to position [3428, 0]
click at [479, 370] on div "Drop element here Image Drop element here Row Nos fournisseurs et nos valeurs H…" at bounding box center [567, 230] width 726 height 573
click at [185, 19] on icon at bounding box center [180, 17] width 12 height 12
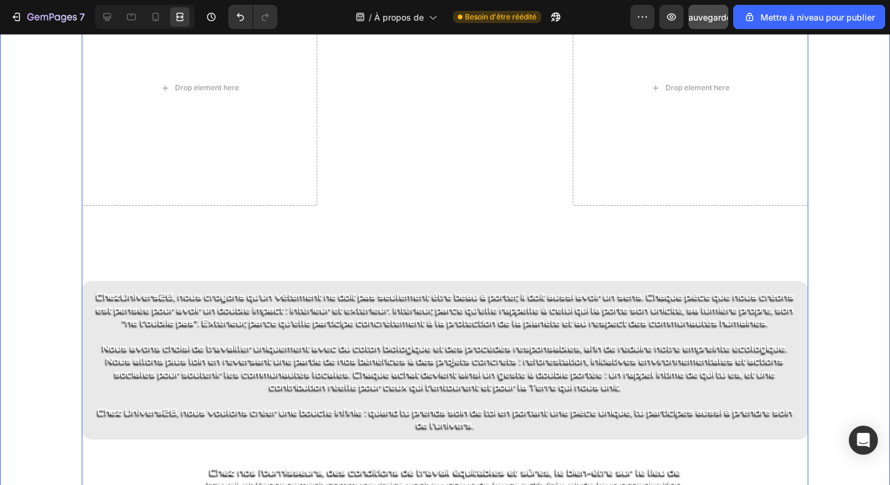
click at [45, 146] on div "Drop element here Image Drop element here Row Nos fournisseurs et nos valeurs H…" at bounding box center [445, 243] width 890 height 546
click at [67, 129] on div "Drop element here Image Drop element here Row Nos fournisseurs et nos valeurs H…" at bounding box center [445, 243] width 890 height 546
click at [56, 130] on div "Drop element here Image Drop element here Row Nos fournisseurs et nos valeurs H…" at bounding box center [445, 243] width 890 height 546
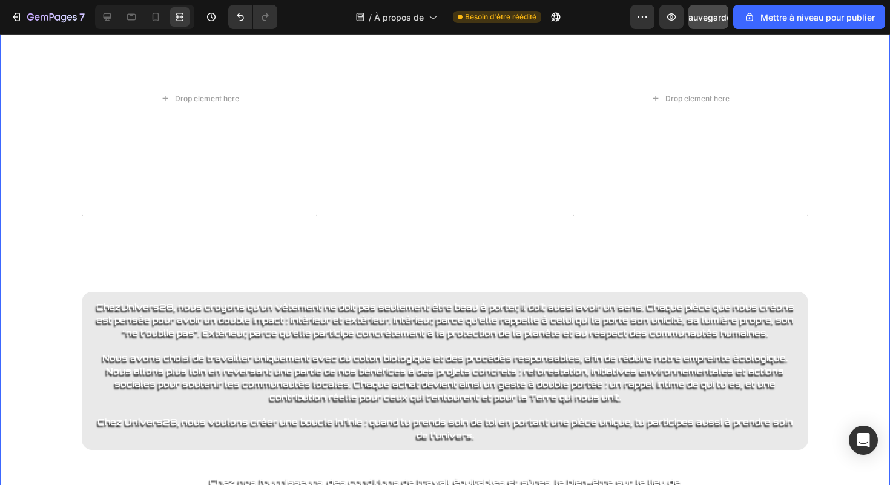
scroll to position [3545, 0]
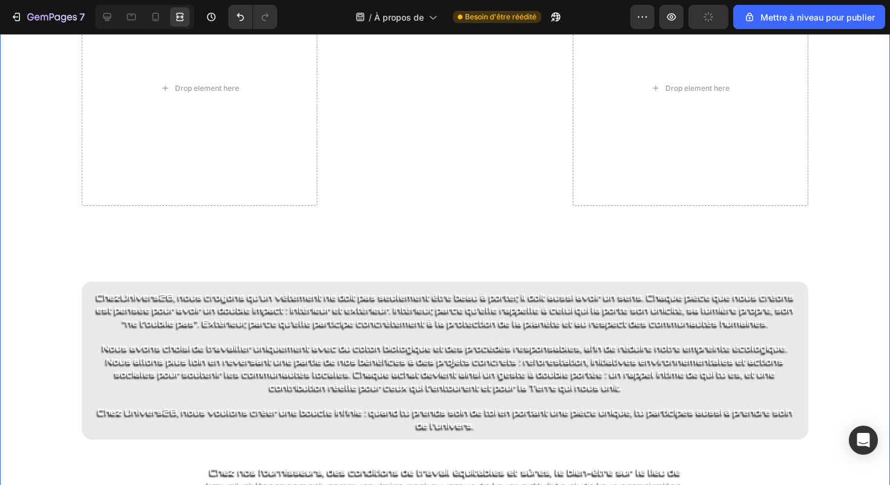
click at [54, 192] on div "Drop element here Image Drop element here Row Nos fournisseurs et nos valeurs H…" at bounding box center [445, 243] width 890 height 546
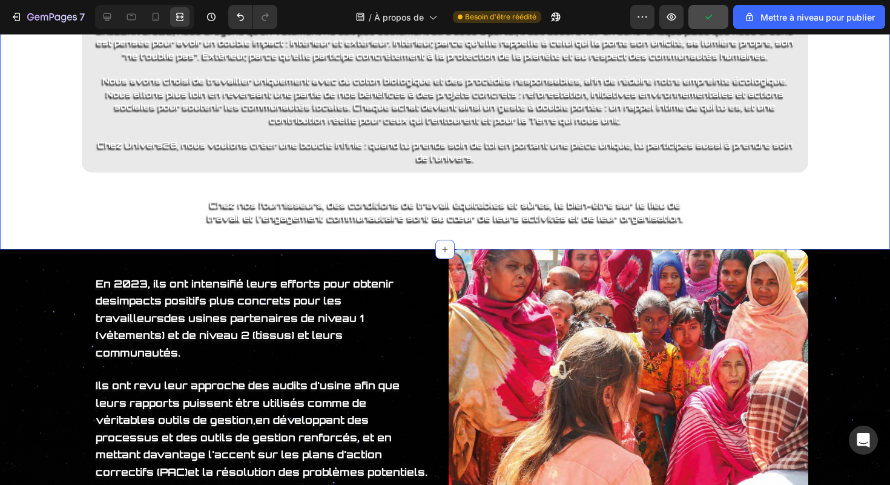
scroll to position [3817, 0]
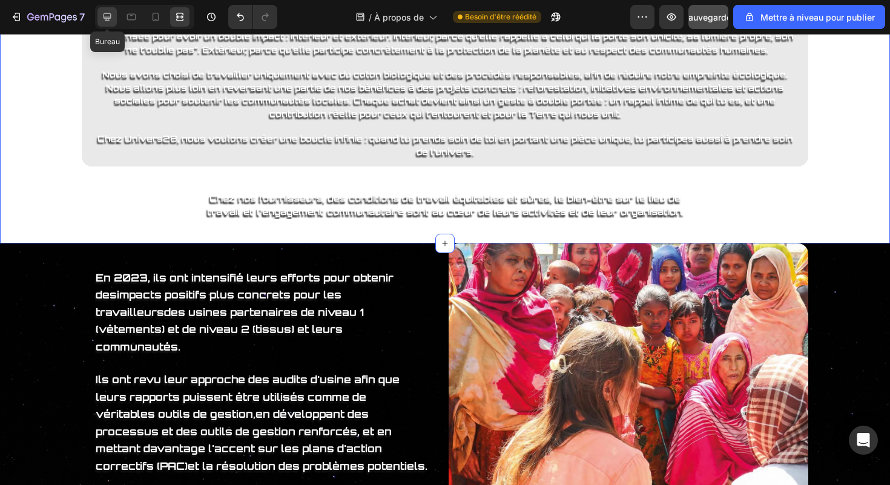
click at [109, 9] on div at bounding box center [106, 16] width 19 height 19
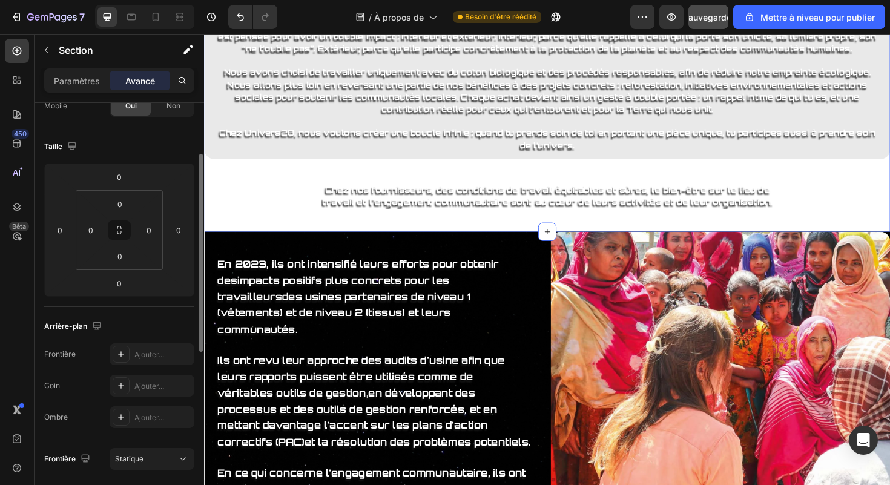
scroll to position [199, 0]
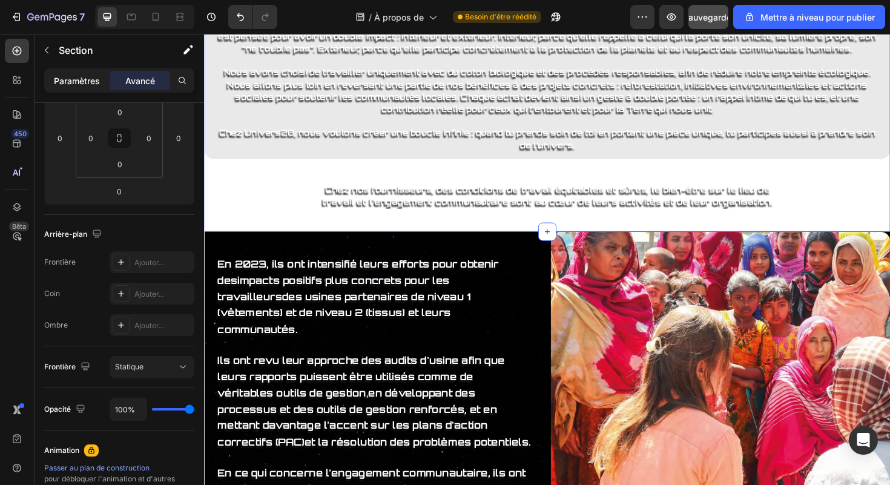
click at [81, 81] on font "Paramètres" at bounding box center [77, 81] width 46 height 10
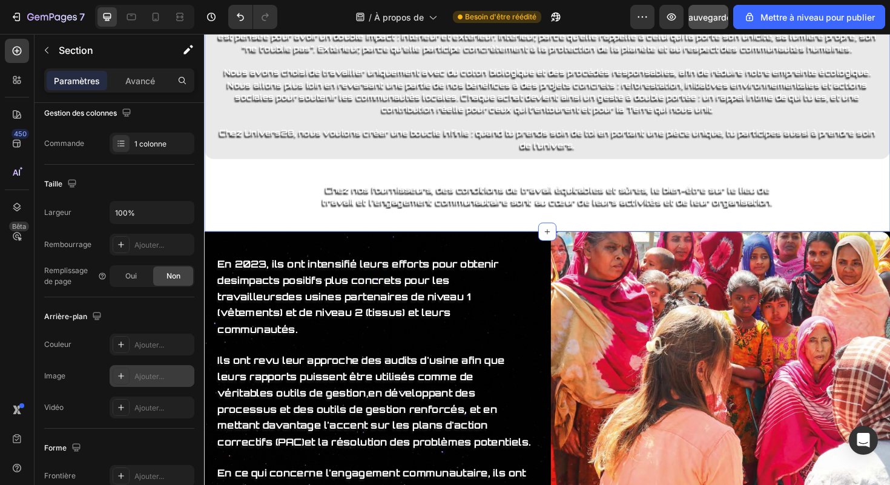
click at [159, 367] on div "Ajouter..." at bounding box center [152, 376] width 85 height 22
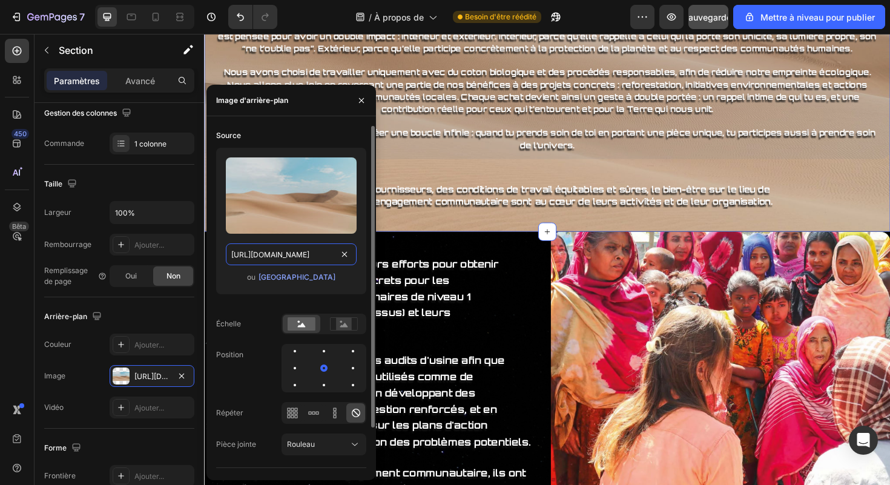
click at [321, 253] on input "[URL][DOMAIN_NAME]" at bounding box center [291, 254] width 131 height 22
paste input "0894/2364/2960/files/[URL][DOMAIN_NAME]"
type input "[URL][DOMAIN_NAME]"
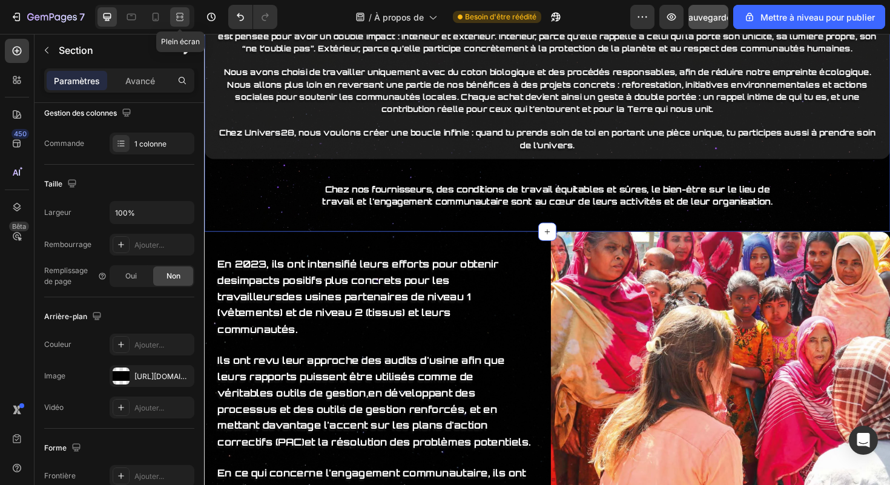
click at [186, 24] on div at bounding box center [179, 16] width 19 height 19
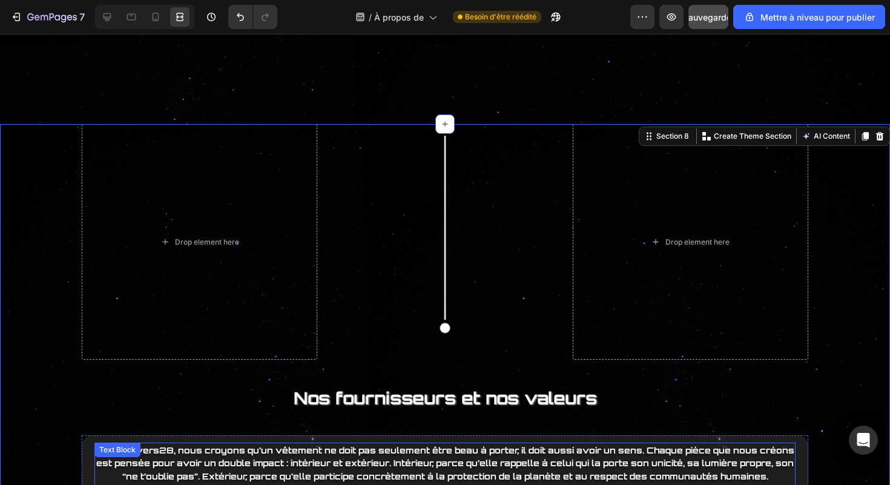
scroll to position [3382, 0]
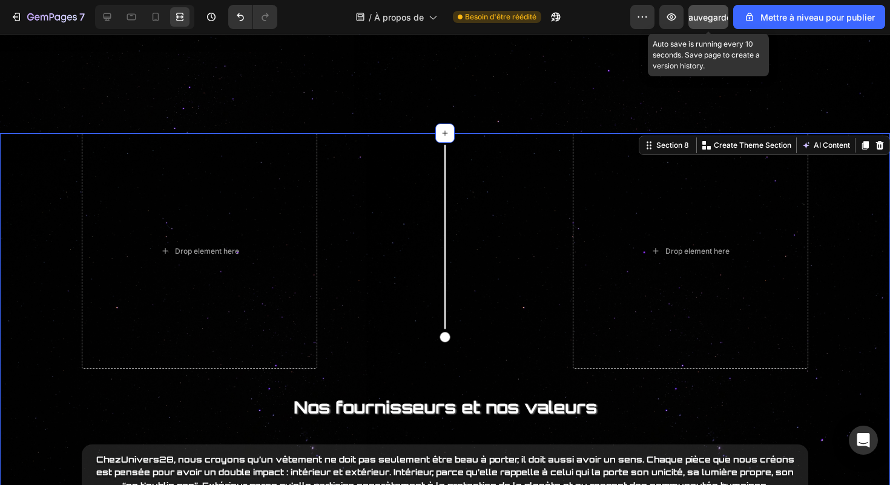
click at [716, 7] on button "Sauvegarder" at bounding box center [708, 17] width 40 height 24
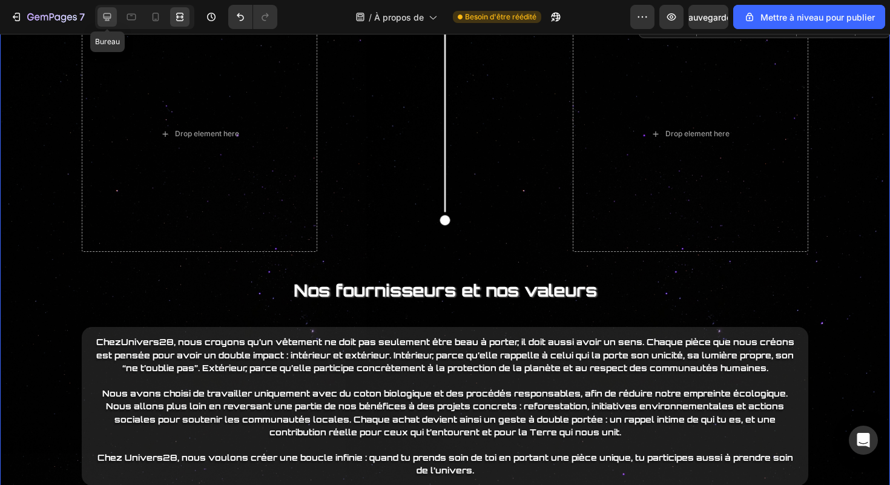
click at [115, 25] on div at bounding box center [106, 16] width 19 height 19
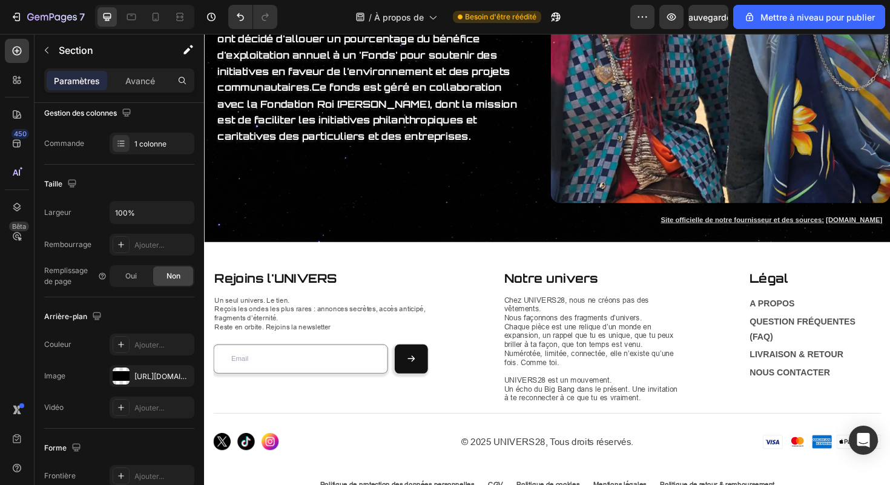
scroll to position [4968, 0]
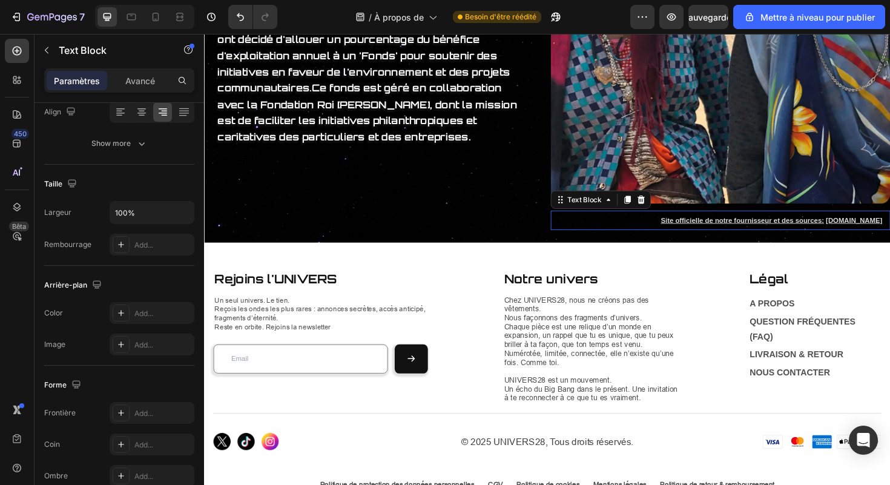
click at [887, 230] on u "[DOMAIN_NAME]" at bounding box center [892, 231] width 60 height 8
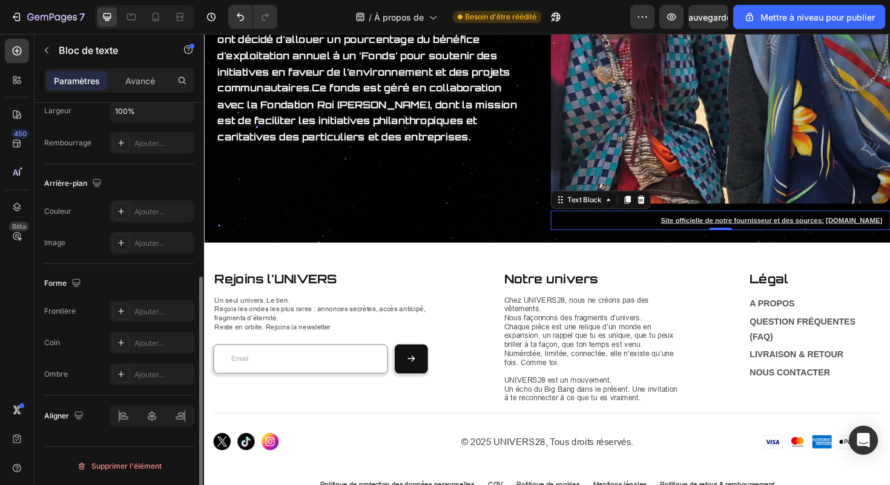
scroll to position [300, 0]
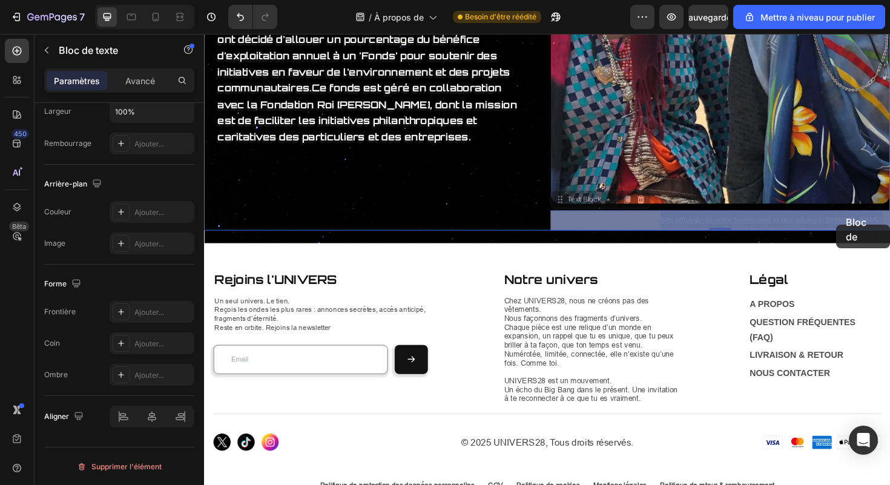
drag, startPoint x: 861, startPoint y: 233, endPoint x: 868, endPoint y: 234, distance: 7.4
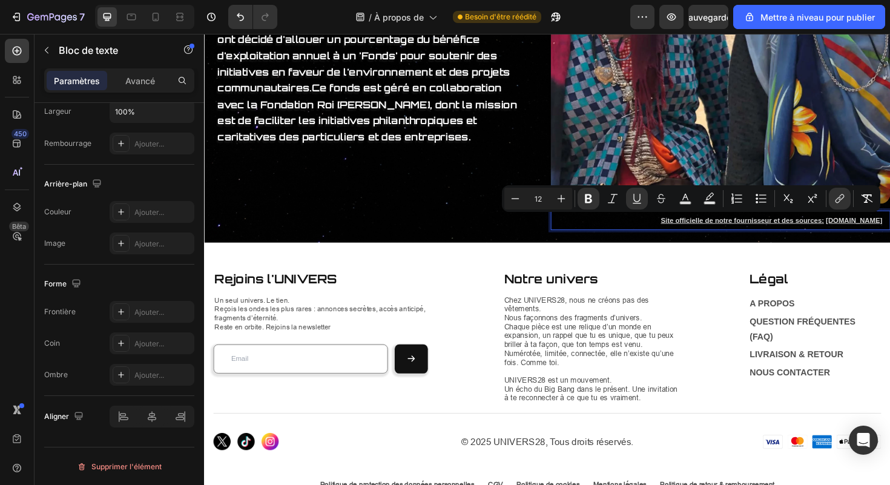
drag, startPoint x: 862, startPoint y: 234, endPoint x: 925, endPoint y: 230, distance: 63.1
click at [845, 200] on button "link" at bounding box center [839, 199] width 22 height 22
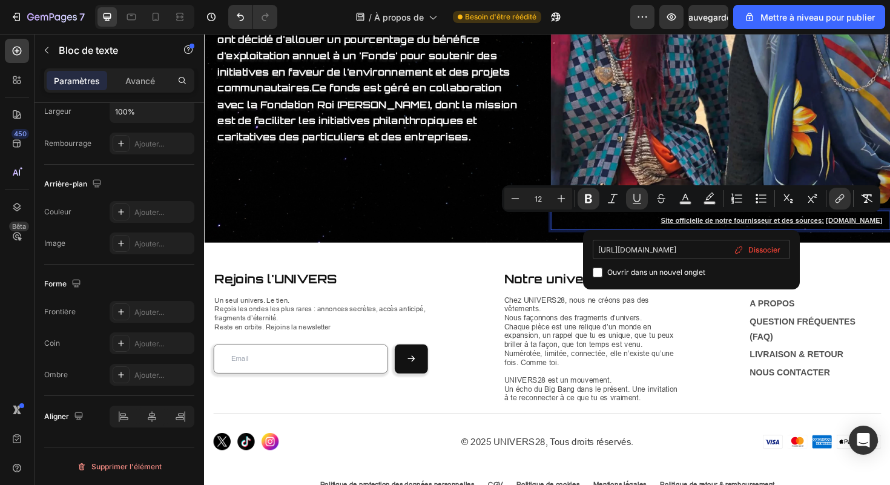
click at [721, 252] on input "[URL][DOMAIN_NAME]" at bounding box center [690, 249] width 197 height 19
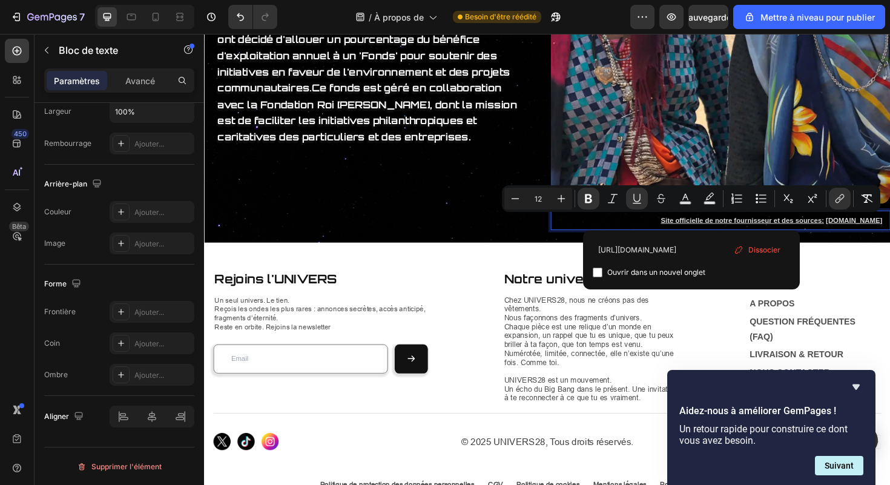
click at [743, 249] on div "Dissocier" at bounding box center [757, 250] width 56 height 18
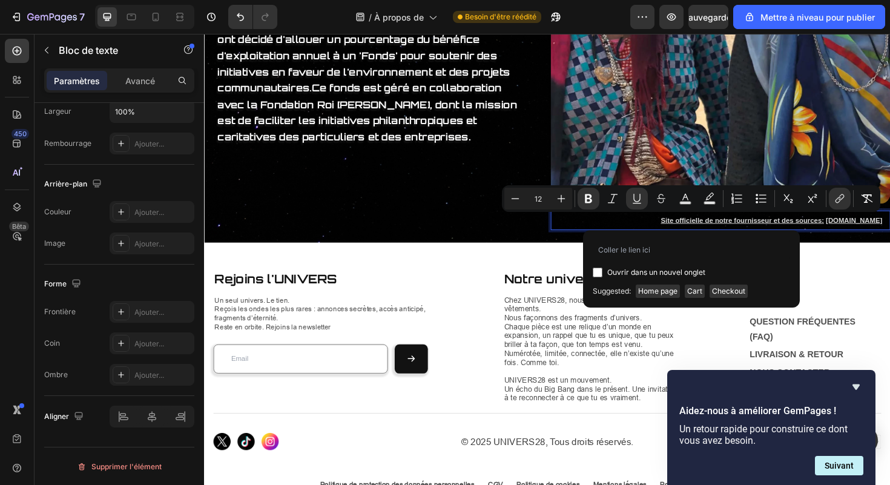
click at [668, 235] on p "Site officielle de notre fournisseur et des sources: [DOMAIN_NAME]" at bounding box center [747, 231] width 350 height 18
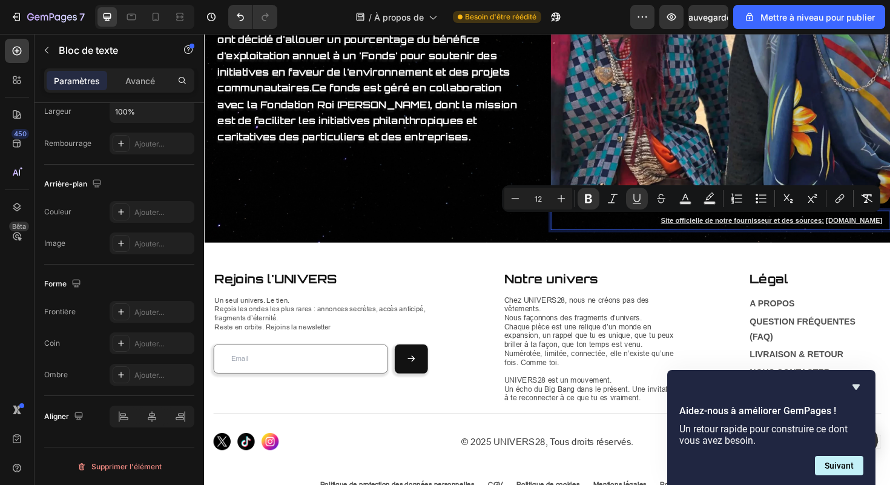
drag, startPoint x: 672, startPoint y: 235, endPoint x: 928, endPoint y: 236, distance: 256.0
click at [889, 236] on div "Site officielle de notre fournisseur et des sources: [DOMAIN_NAME] Text Block 0" at bounding box center [750, 231] width 359 height 21
click at [833, 198] on icon "Barre d'outils contextuelle de l'éditeur" at bounding box center [839, 198] width 12 height 12
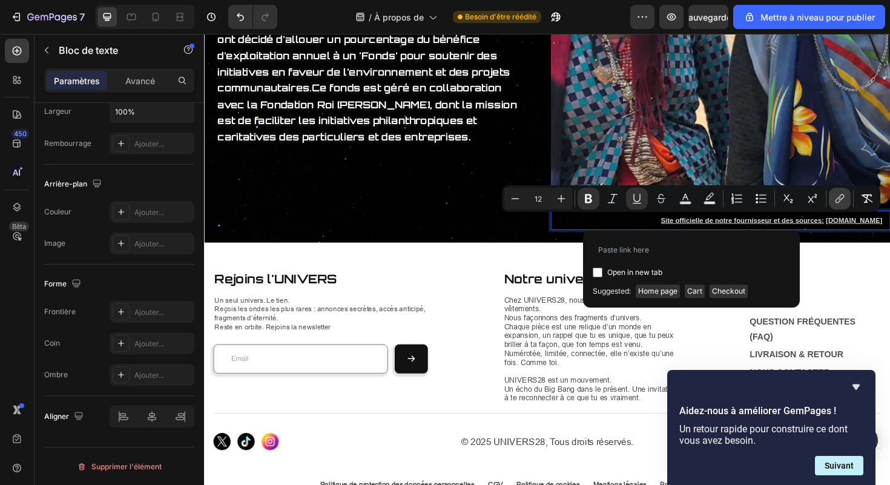
type input "[URL][DOMAIN_NAME]"
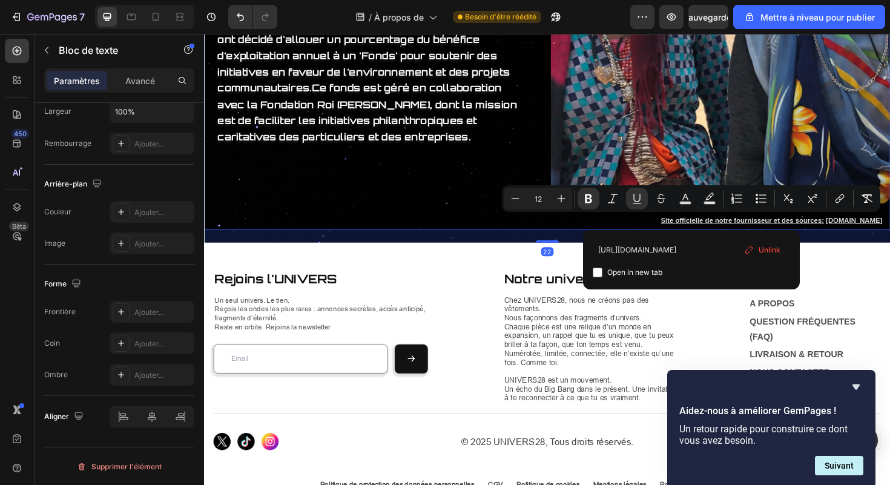
click at [493, 229] on div "L'engagement pour la communauté Heading Au-delà de la recherche de conditions d…" at bounding box center [383, 45] width 359 height 392
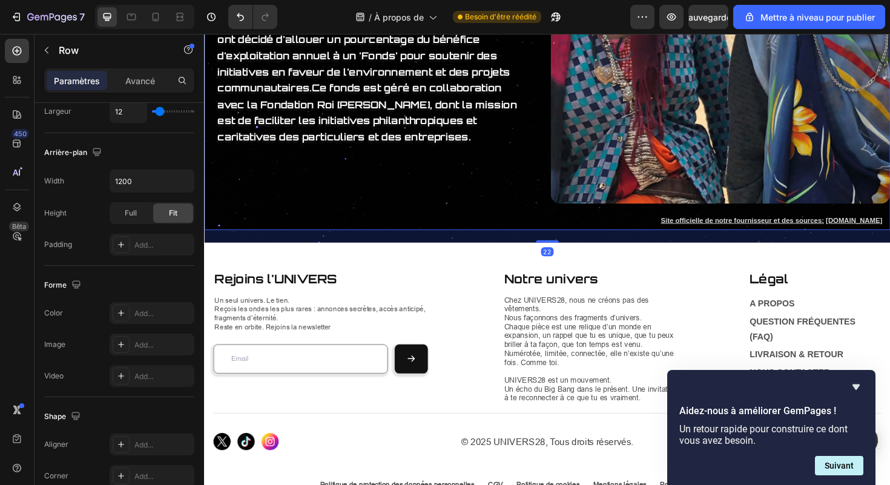
scroll to position [0, 0]
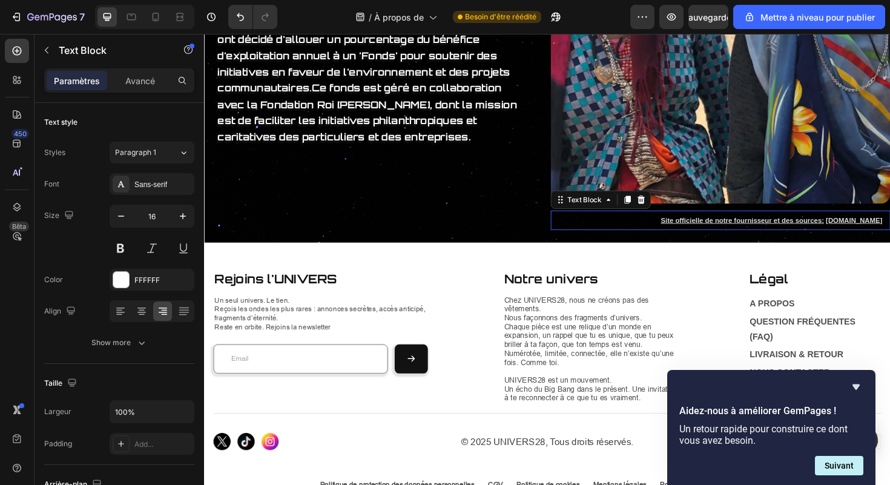
click at [681, 229] on p "Site officielle de notre fournisseur et des sources: [DOMAIN_NAME]" at bounding box center [747, 231] width 350 height 18
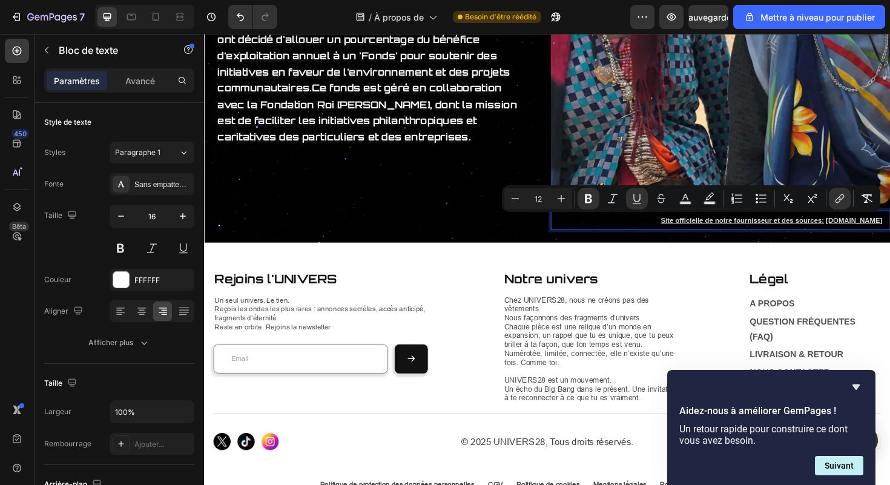
drag, startPoint x: 681, startPoint y: 229, endPoint x: 920, endPoint y: 238, distance: 239.2
click at [634, 201] on icon "Editor contextual toolbar" at bounding box center [636, 198] width 7 height 8
click at [643, 230] on p "Site officielle de notre fournisseur et des sources: [DOMAIN_NAME]" at bounding box center [747, 231] width 350 height 18
